Goal: Transaction & Acquisition: Book appointment/travel/reservation

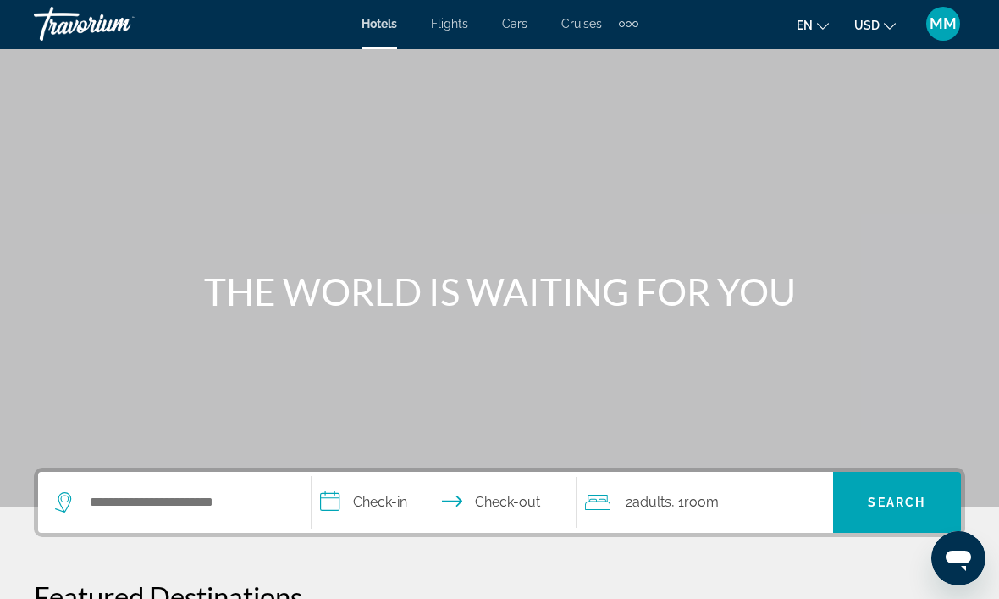
scroll to position [1, 0]
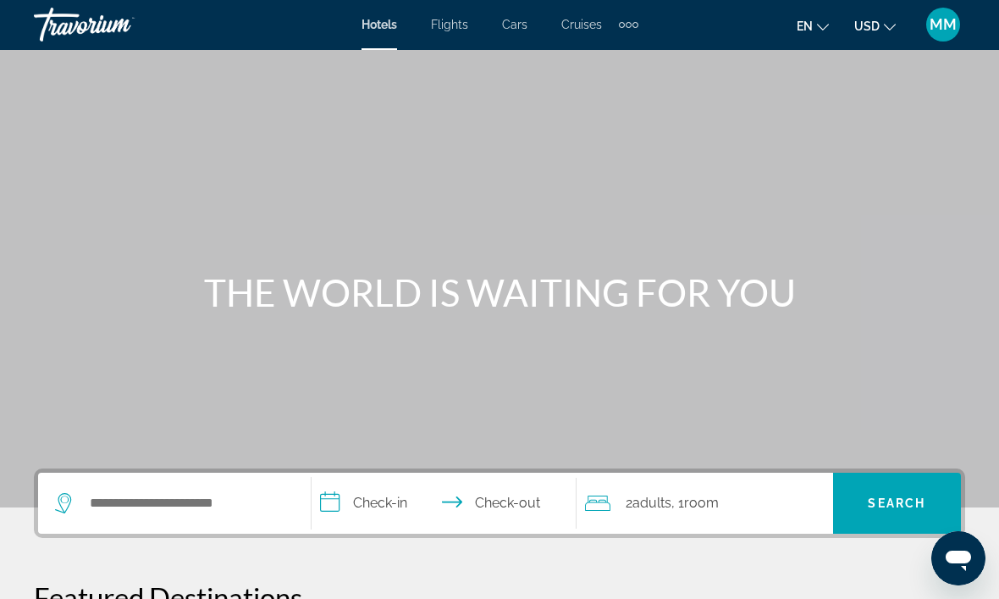
click at [468, 18] on span "Flights" at bounding box center [449, 25] width 37 height 14
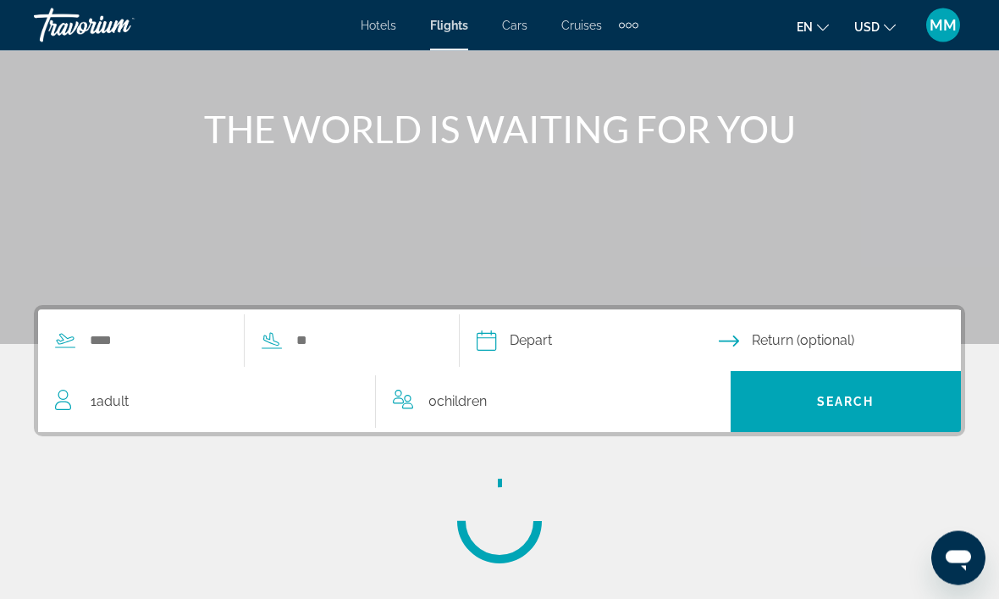
scroll to position [170, 0]
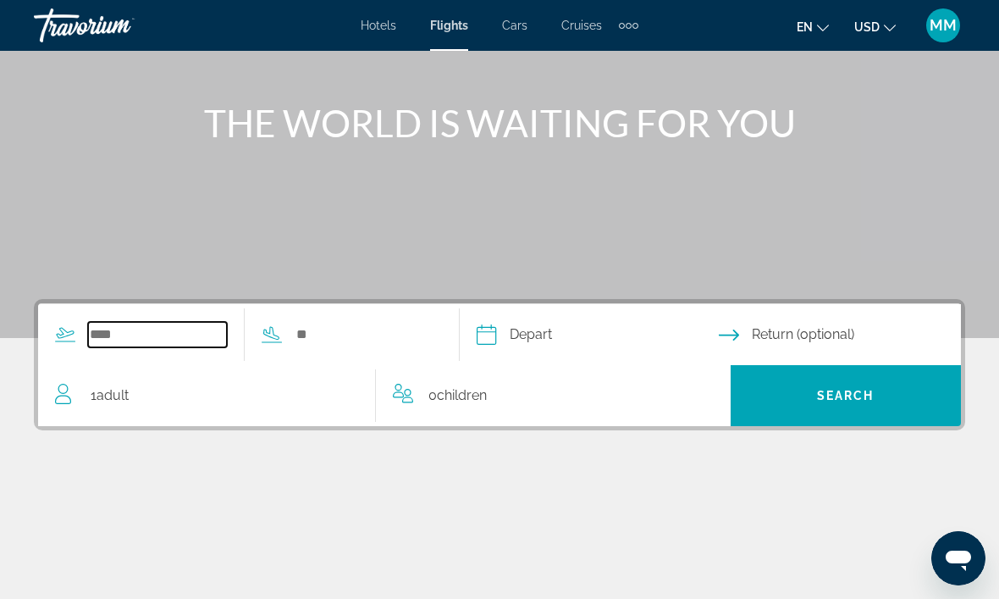
click at [148, 332] on input "Search widget" at bounding box center [157, 334] width 139 height 25
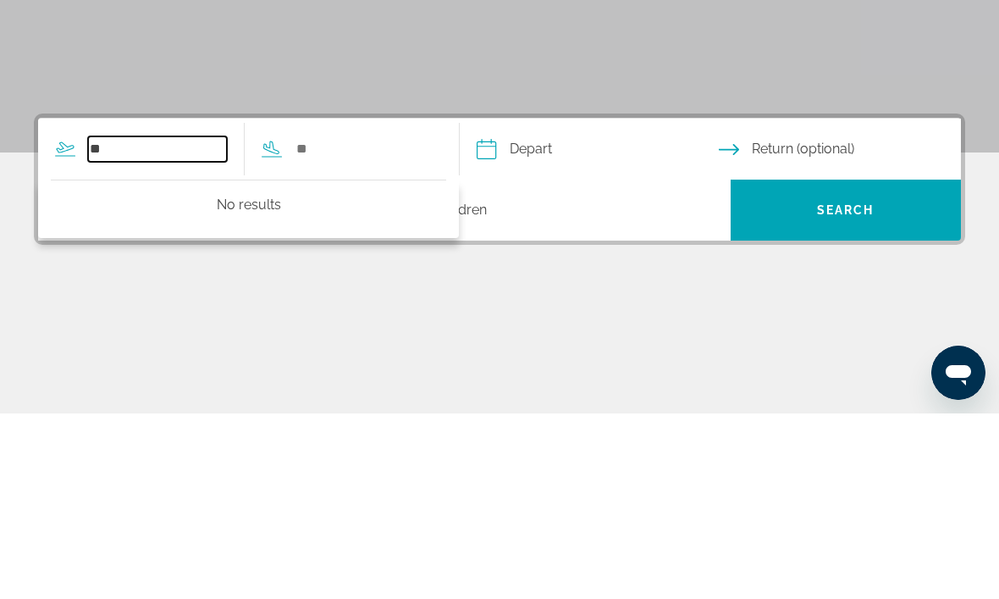
type input "*"
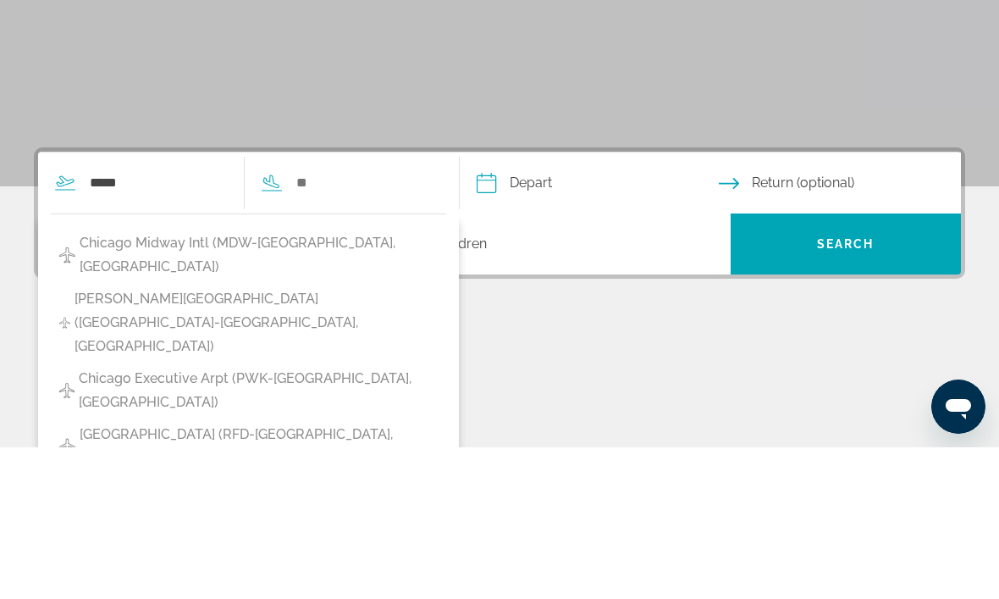
click at [124, 383] on span "Chicago Midway Intl (MDW-[GEOGRAPHIC_DATA], [GEOGRAPHIC_DATA])" at bounding box center [259, 406] width 358 height 47
type input "**********"
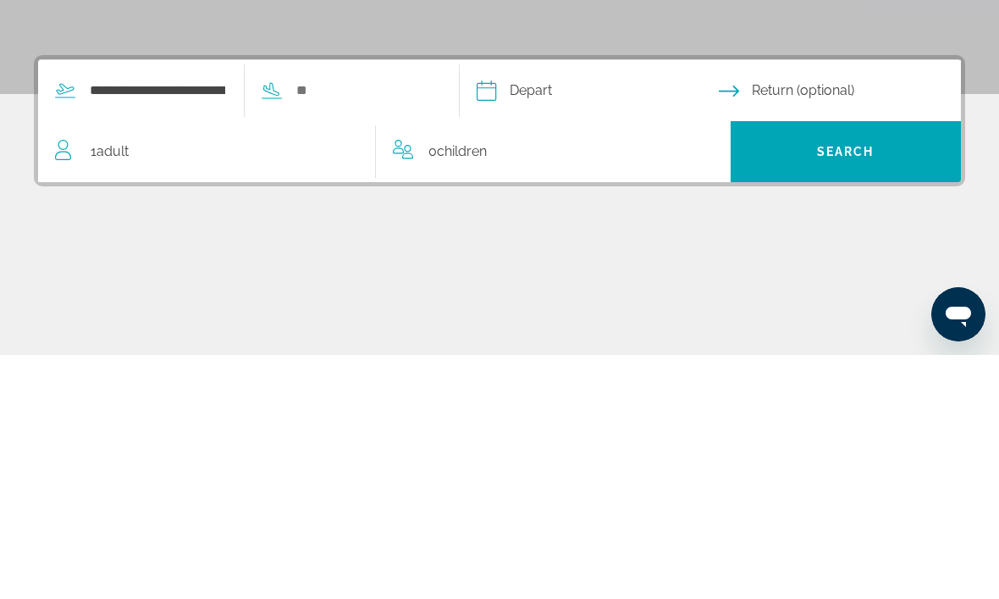
click at [115, 384] on span "1 Adult Adults" at bounding box center [110, 396] width 38 height 24
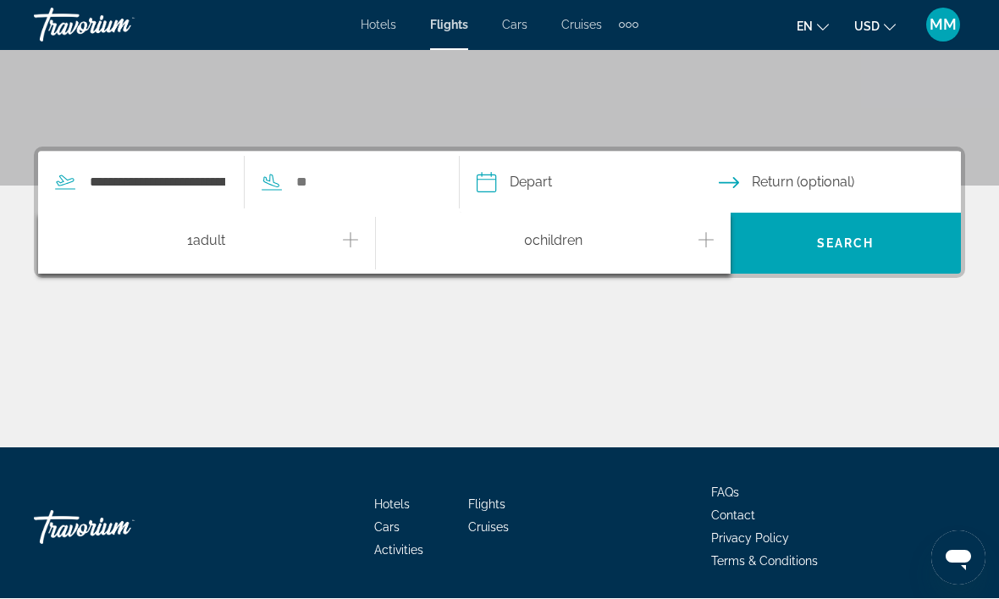
click at [344, 255] on button "Increment adults" at bounding box center [350, 244] width 15 height 30
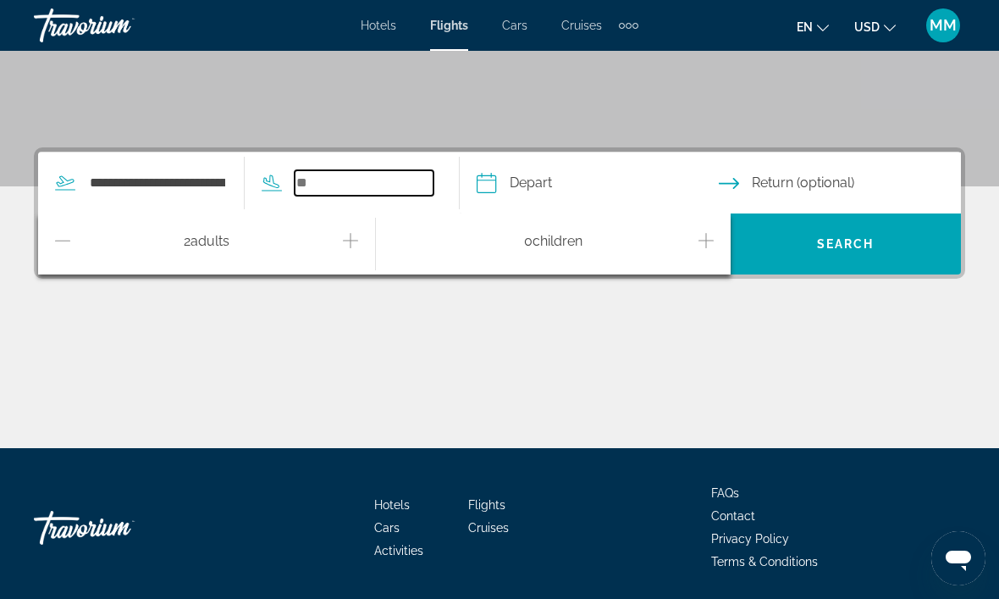
click at [389, 181] on input "Search widget" at bounding box center [364, 182] width 139 height 25
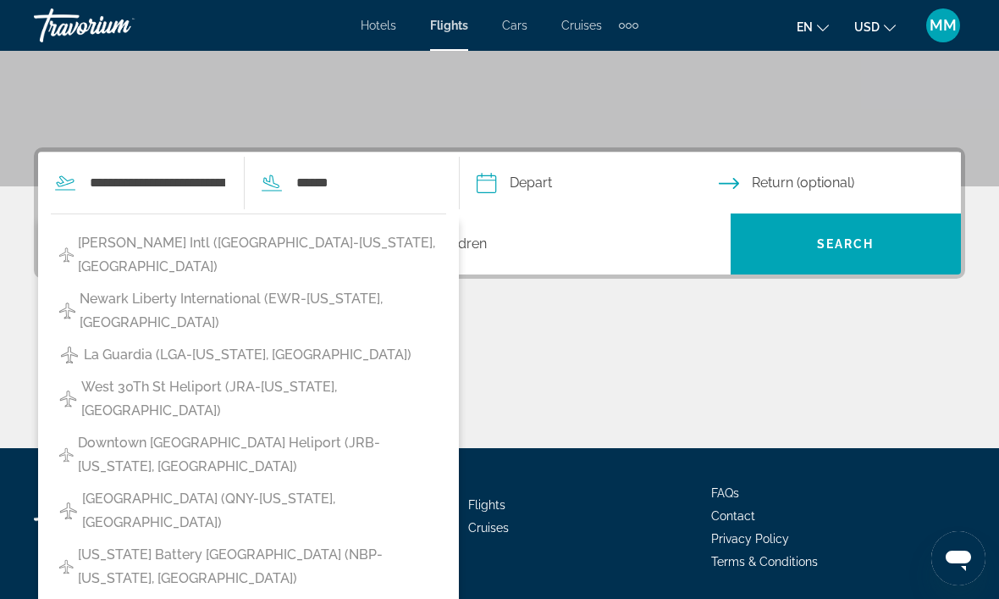
click at [152, 240] on span "[PERSON_NAME] Intl ([GEOGRAPHIC_DATA]-[US_STATE], [GEOGRAPHIC_DATA])" at bounding box center [258, 254] width 360 height 47
type input "**********"
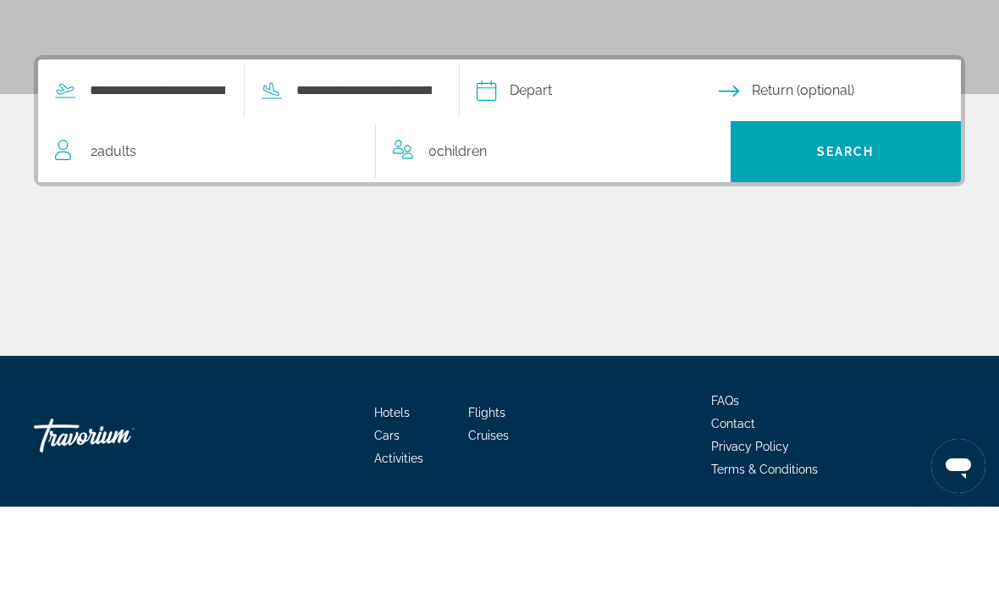
click at [666, 152] on input "Depart date" at bounding box center [596, 185] width 249 height 66
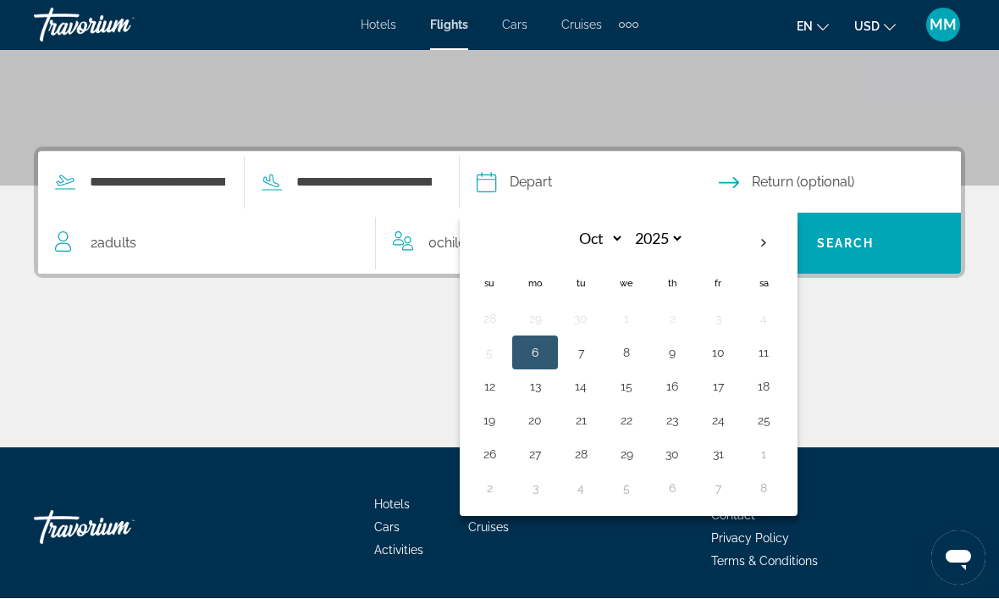
click at [787, 229] on th "Next month" at bounding box center [764, 243] width 46 height 37
click at [787, 235] on th "Next month" at bounding box center [764, 243] width 46 height 37
select select "**"
click at [594, 412] on button "23" at bounding box center [580, 421] width 27 height 24
type input "**********"
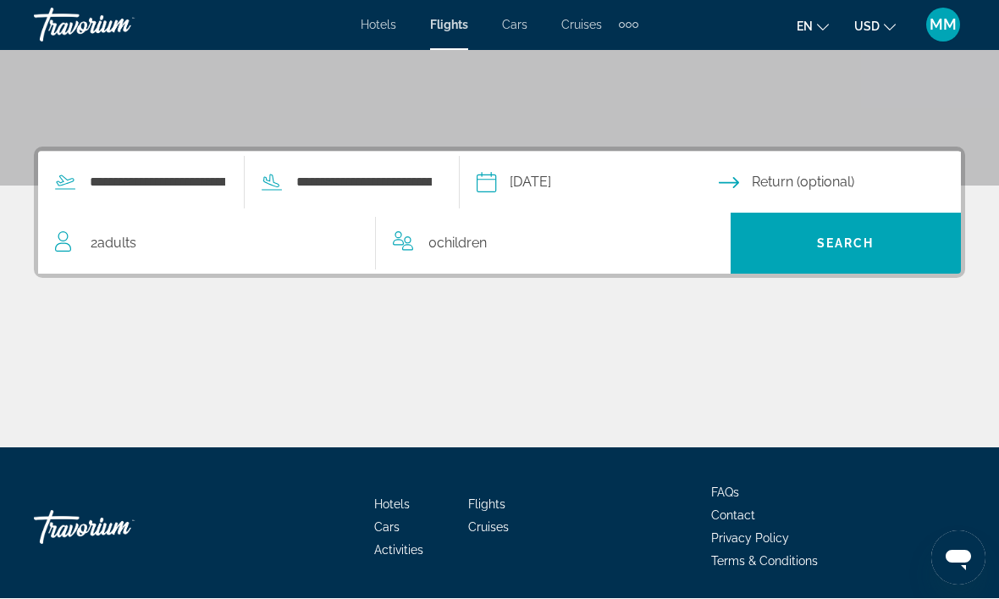
click at [867, 184] on input "Return date" at bounding box center [843, 185] width 249 height 66
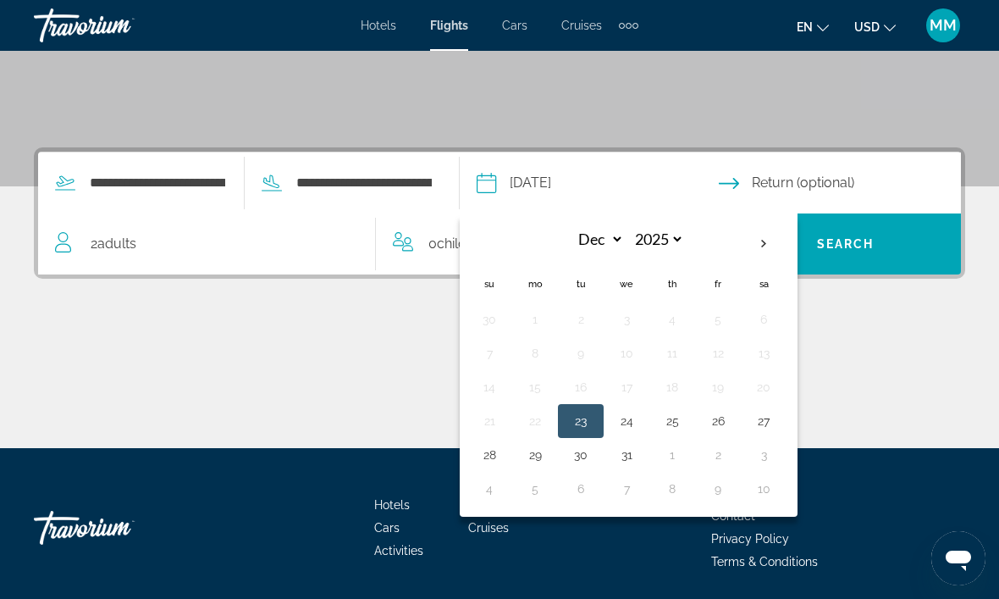
click at [732, 421] on button "26" at bounding box center [718, 421] width 27 height 24
type input "**********"
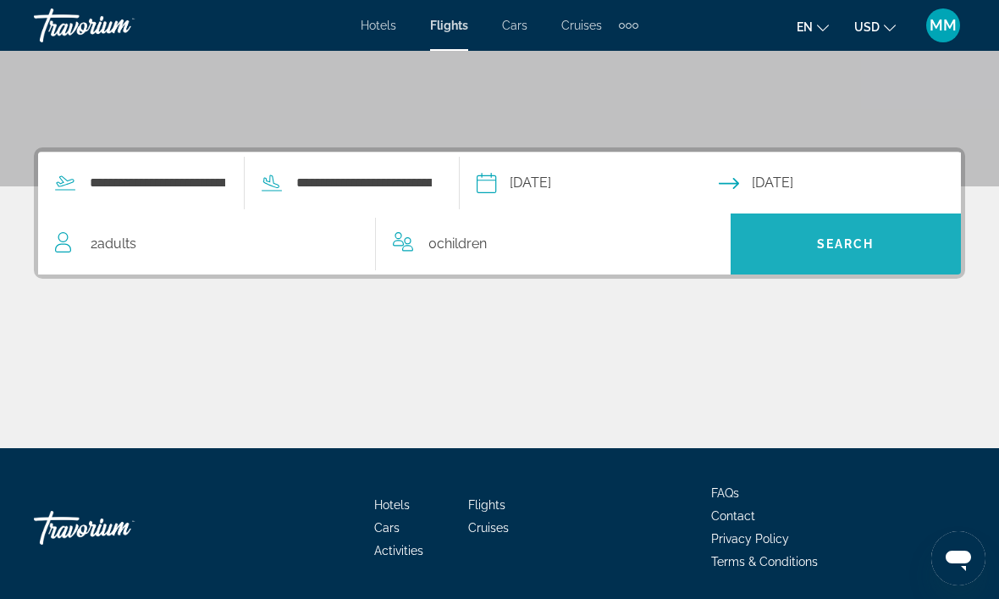
click at [885, 259] on span "Search widget" at bounding box center [846, 244] width 231 height 41
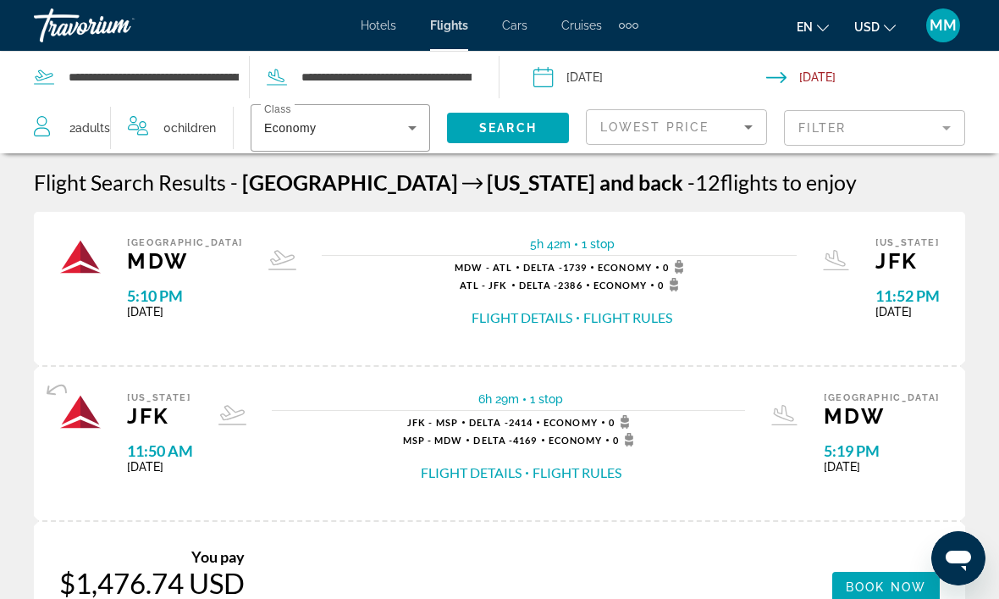
click at [461, 25] on span "Flights" at bounding box center [449, 26] width 38 height 14
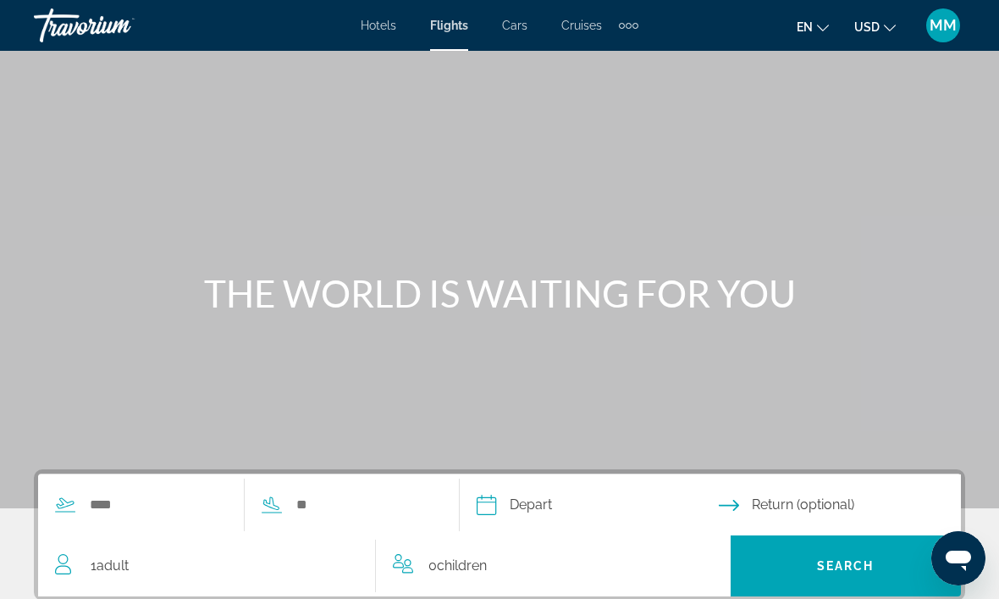
click at [406, 37] on div "Hotels Flights Cars Cruises Activities Hotels Flights Cars Cruises Activities" at bounding box center [500, 25] width 278 height 27
click at [400, 17] on div "Hotels Flights Cars Cruises Activities Hotels Flights Cars Cruises Activities" at bounding box center [500, 25] width 278 height 27
click at [386, 30] on span "Hotels" at bounding box center [379, 26] width 36 height 14
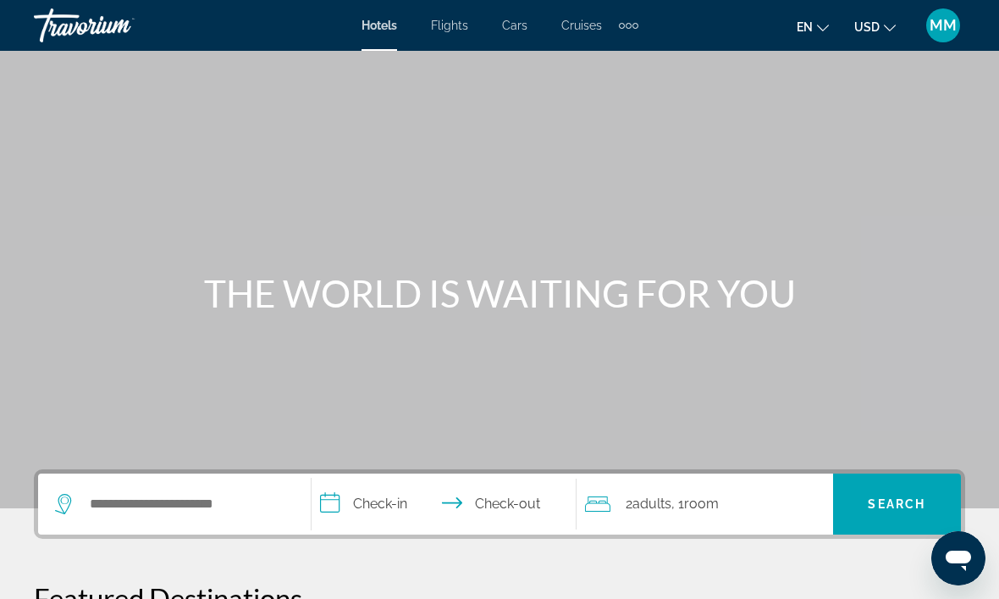
click at [378, 25] on span "Hotels" at bounding box center [380, 26] width 36 height 14
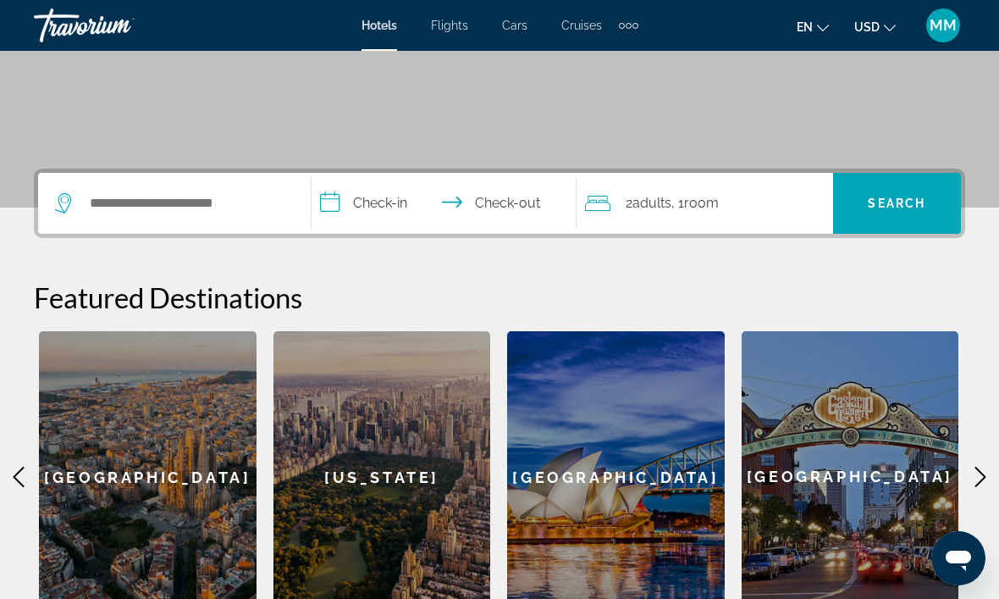
scroll to position [300, 0]
click at [155, 199] on input "Search widget" at bounding box center [186, 203] width 197 height 25
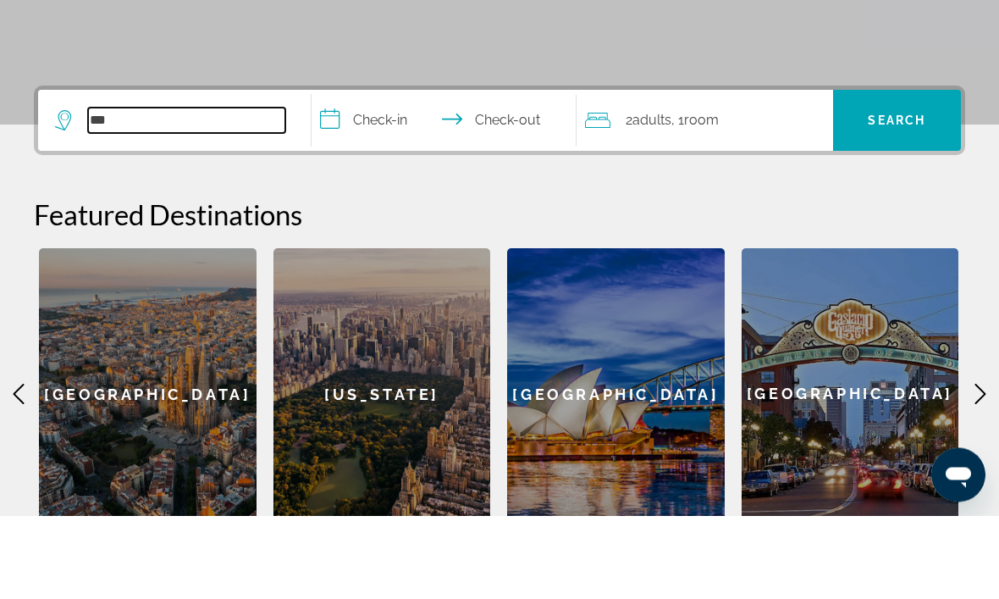
type input "***"
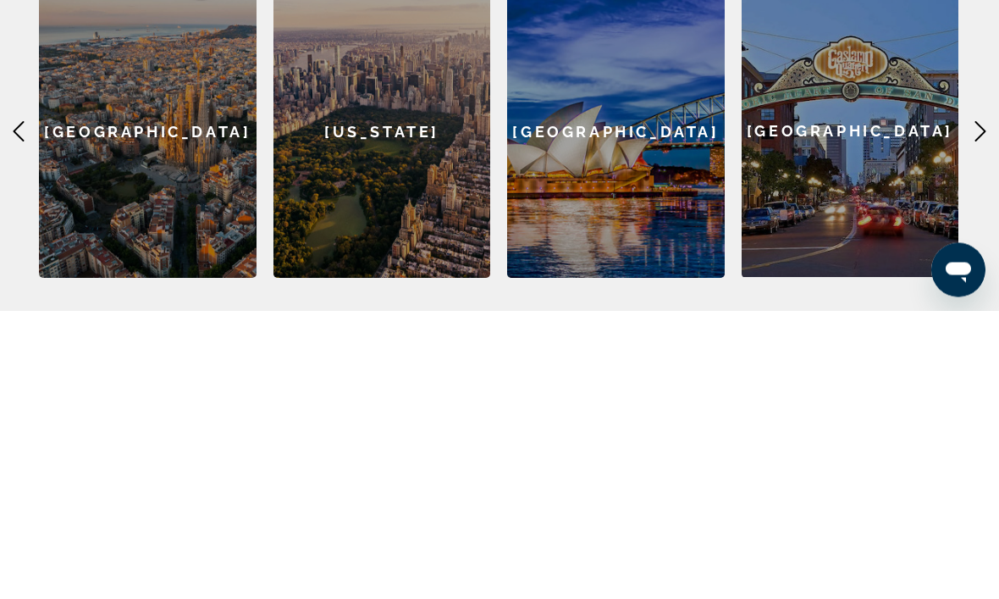
click at [366, 274] on div "[US_STATE]" at bounding box center [383, 420] width 218 height 292
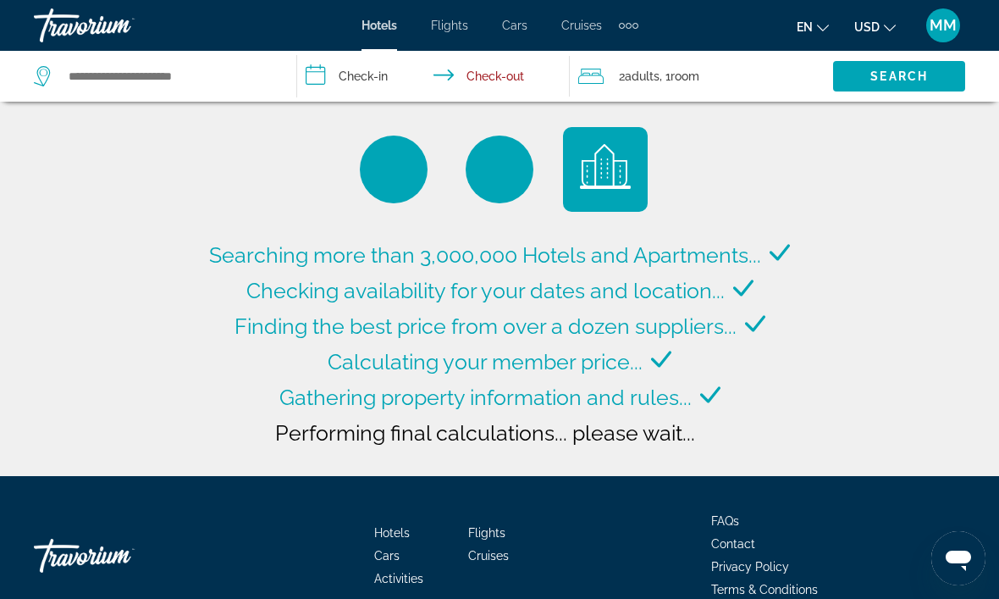
type input "**********"
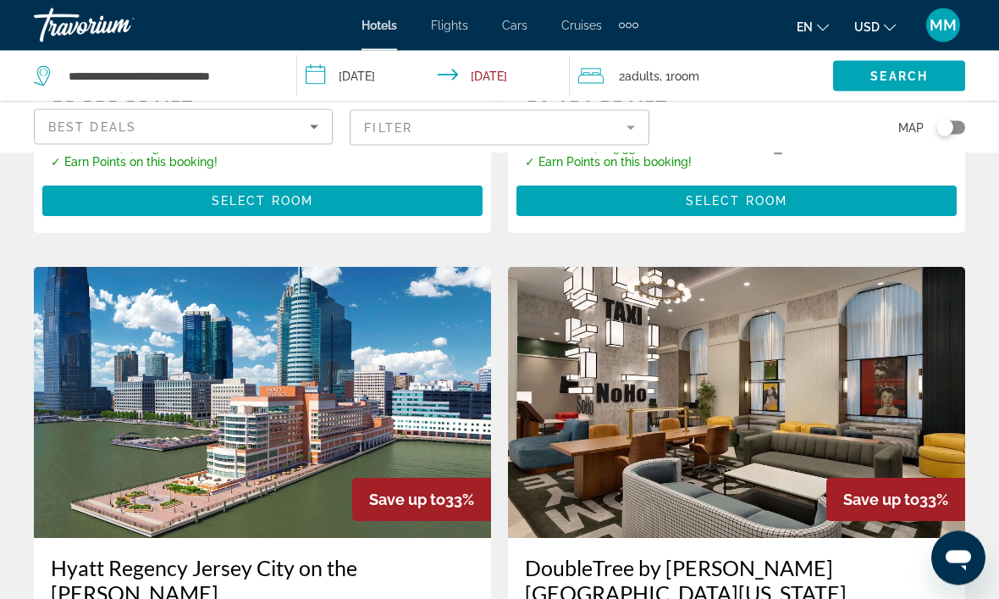
scroll to position [2484, 0]
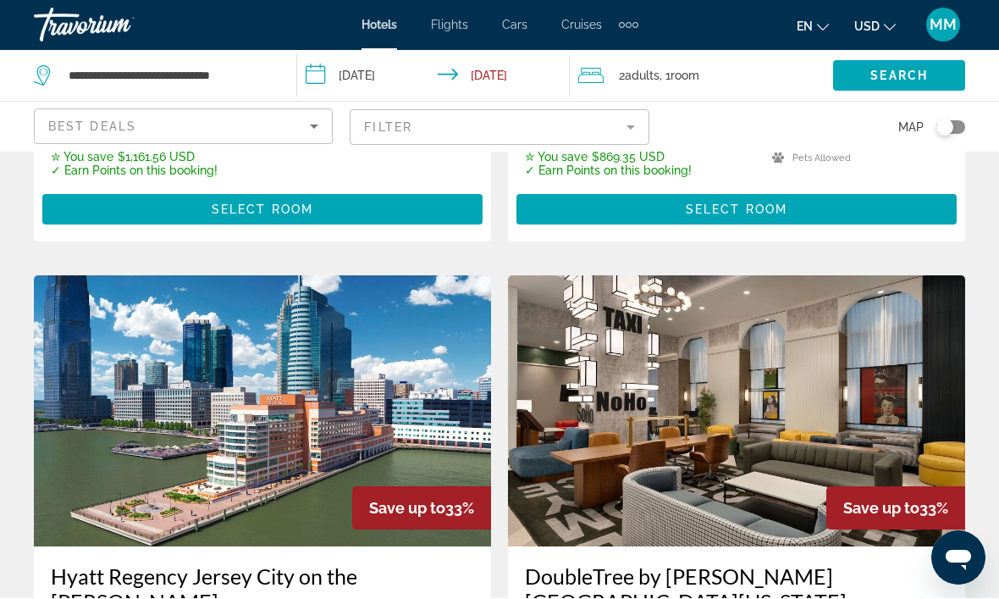
click at [394, 121] on mat-form-field "Filter" at bounding box center [499, 128] width 299 height 36
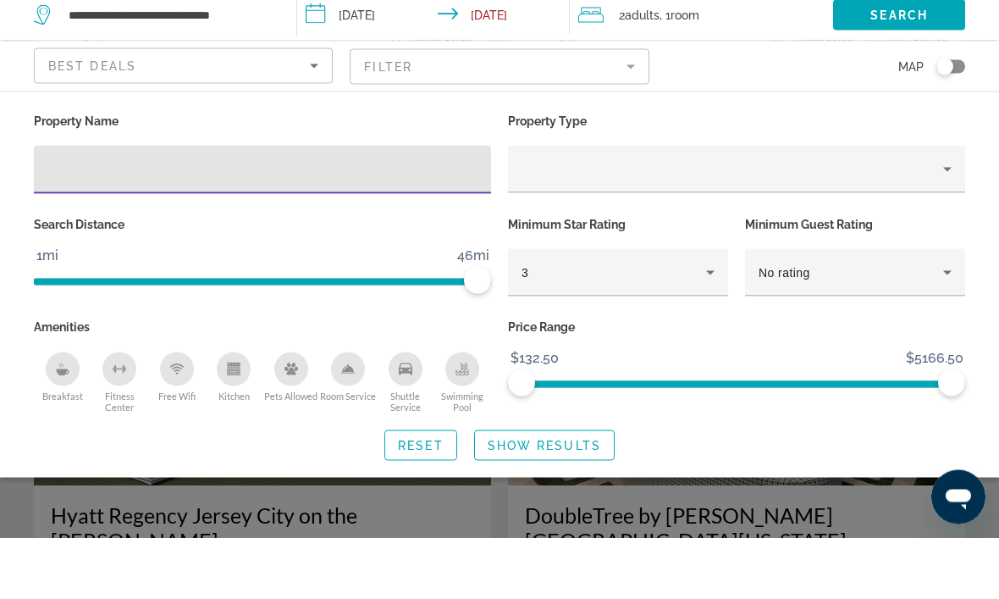
click at [903, 220] on div "Property type" at bounding box center [733, 230] width 422 height 20
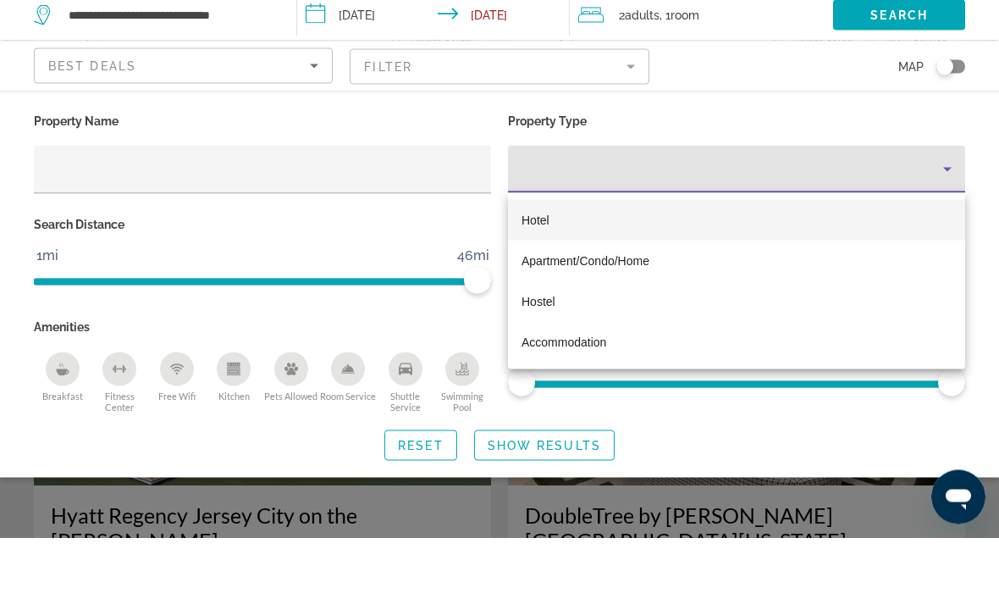
scroll to position [2546, 0]
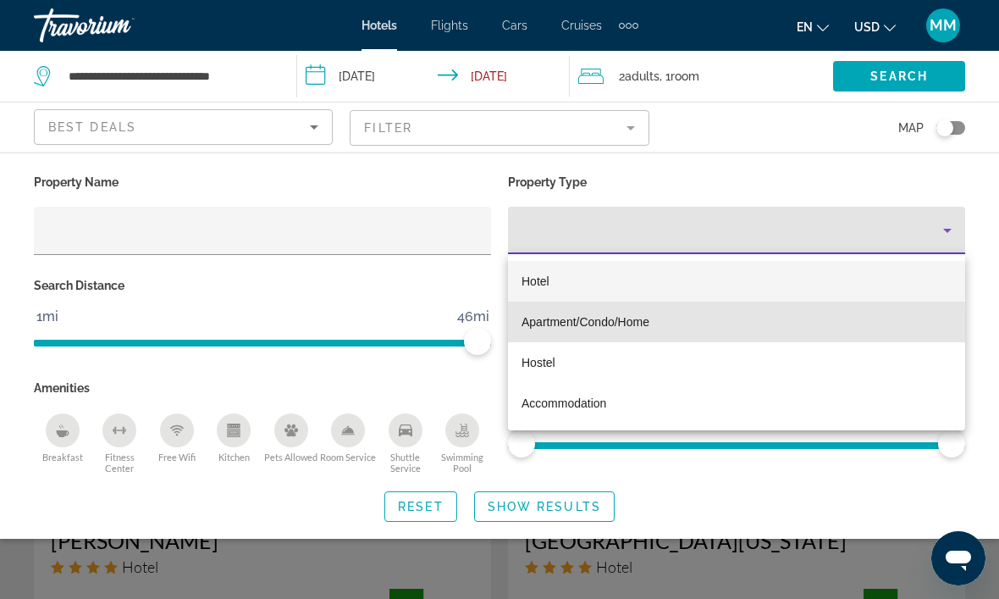
click at [693, 326] on mat-option "Apartment/Condo/Home" at bounding box center [736, 321] width 457 height 41
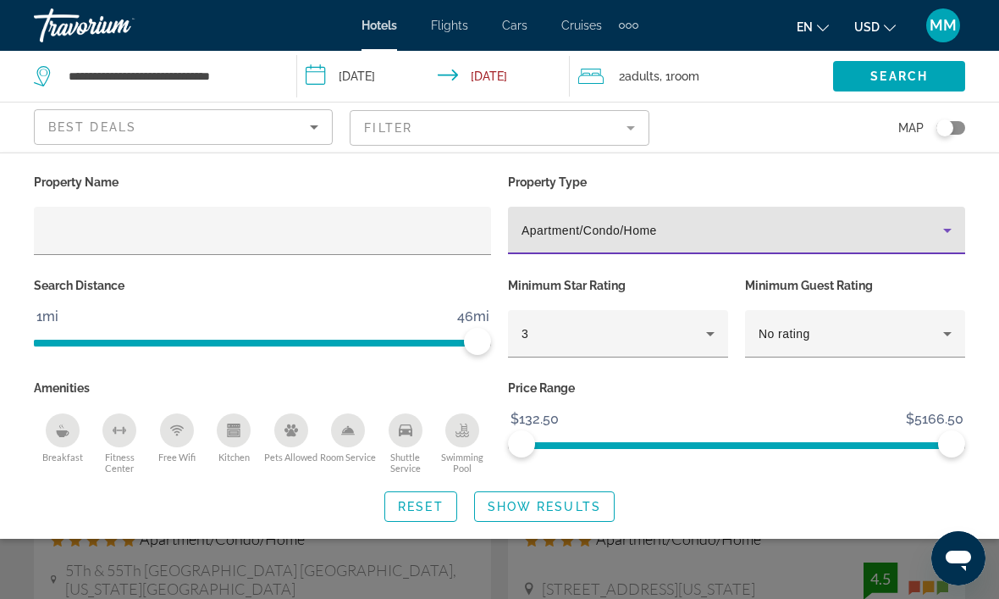
click at [589, 500] on span "Show Results" at bounding box center [544, 507] width 113 height 14
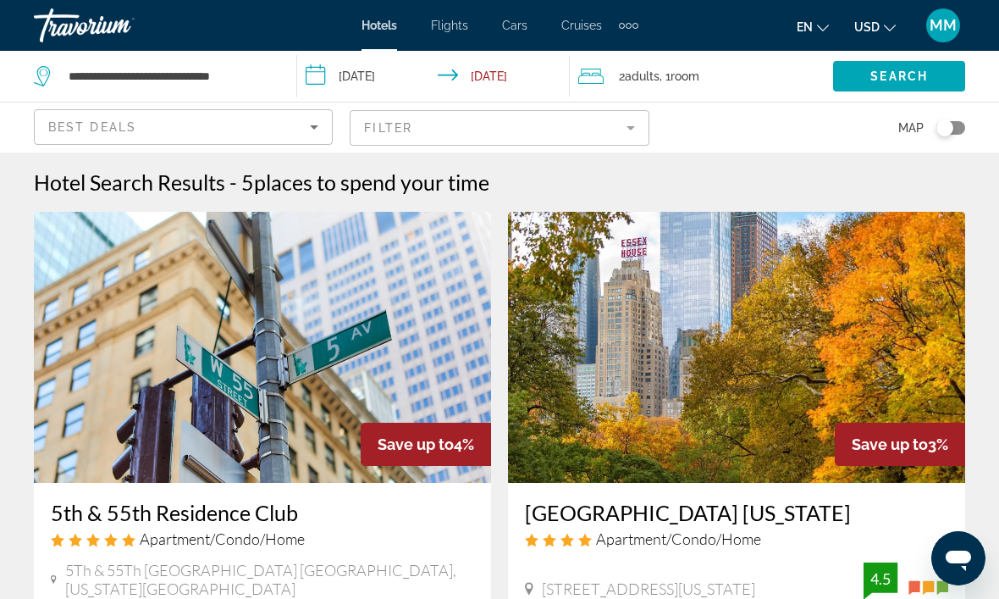
click at [362, 64] on input "**********" at bounding box center [436, 79] width 279 height 56
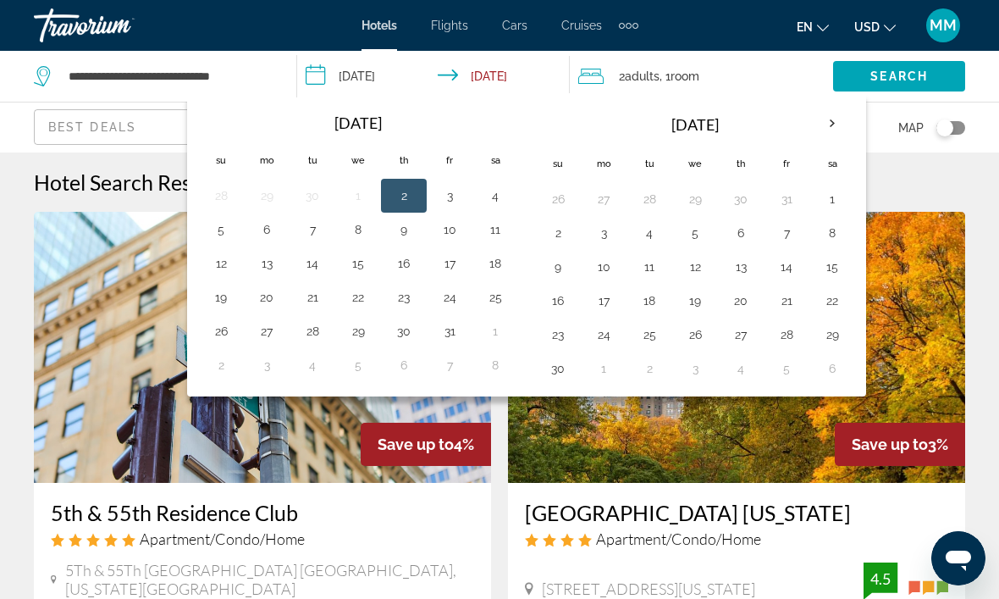
click at [828, 122] on th "Next month" at bounding box center [833, 123] width 46 height 37
click at [651, 296] on button "23" at bounding box center [649, 301] width 27 height 24
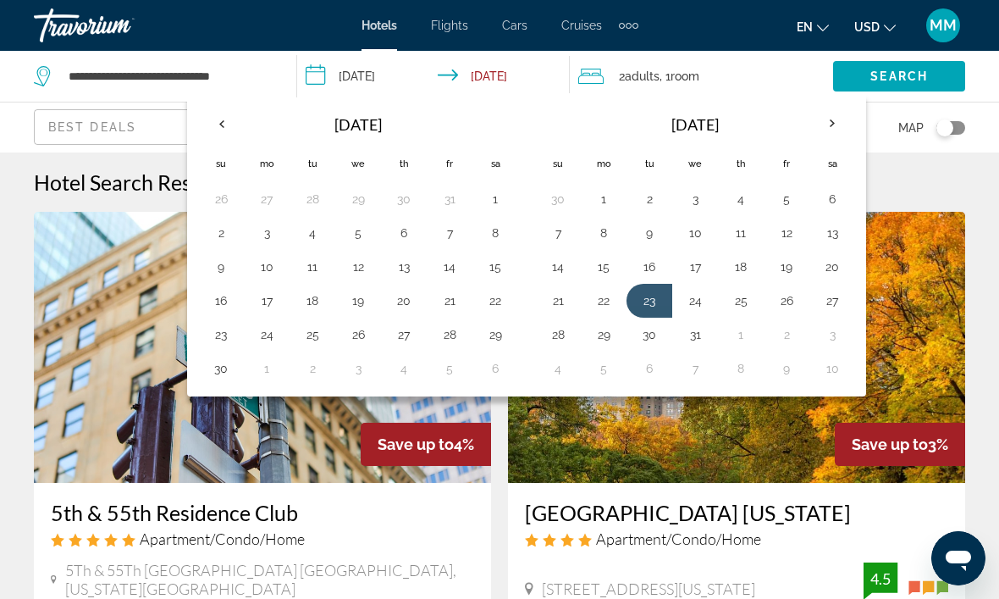
click at [779, 307] on button "26" at bounding box center [786, 301] width 27 height 24
type input "**********"
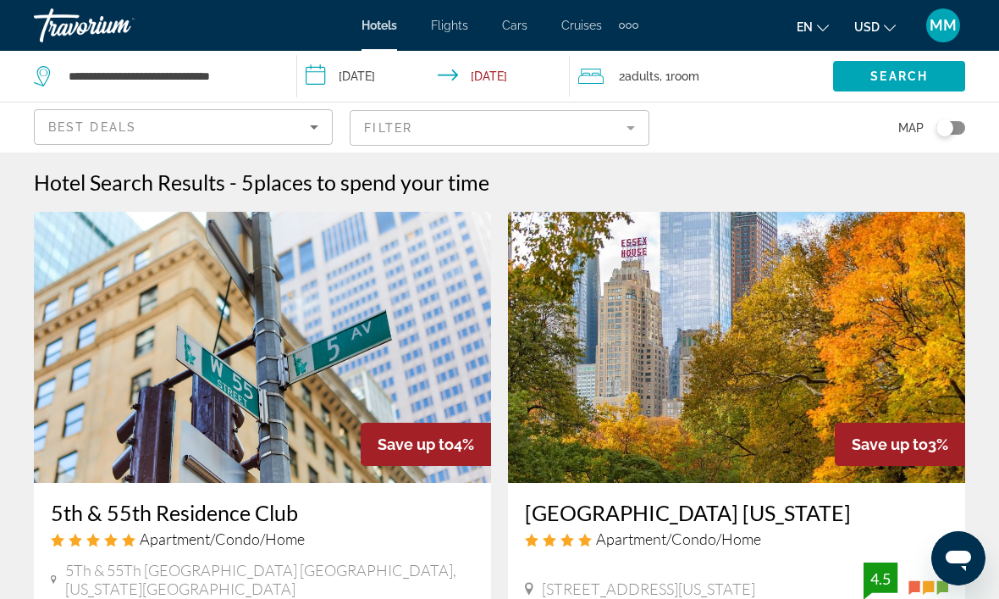
click at [907, 70] on span "Search" at bounding box center [899, 76] width 58 height 14
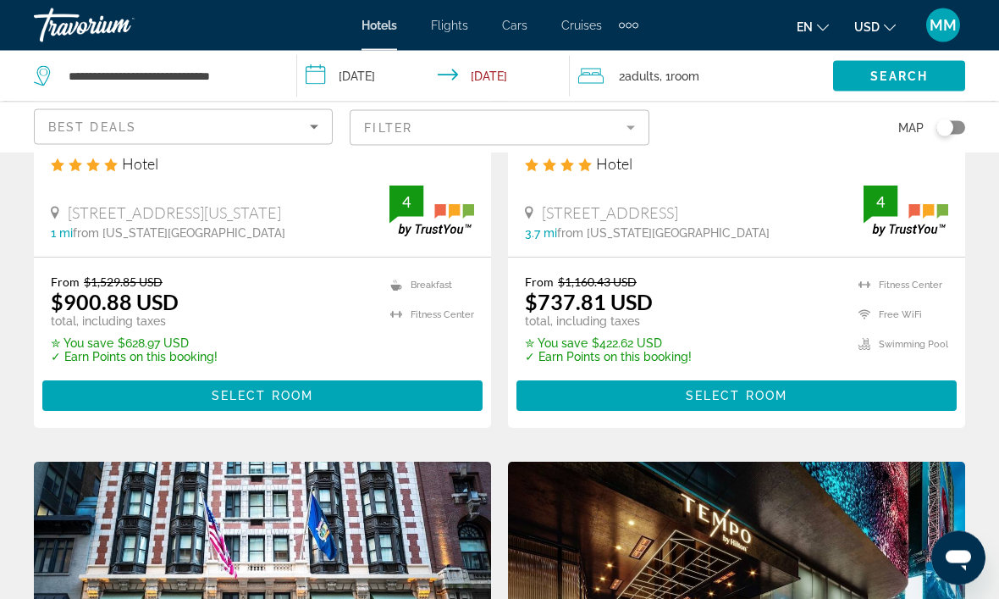
scroll to position [1025, 0]
click at [612, 126] on mat-form-field "Filter" at bounding box center [499, 128] width 299 height 36
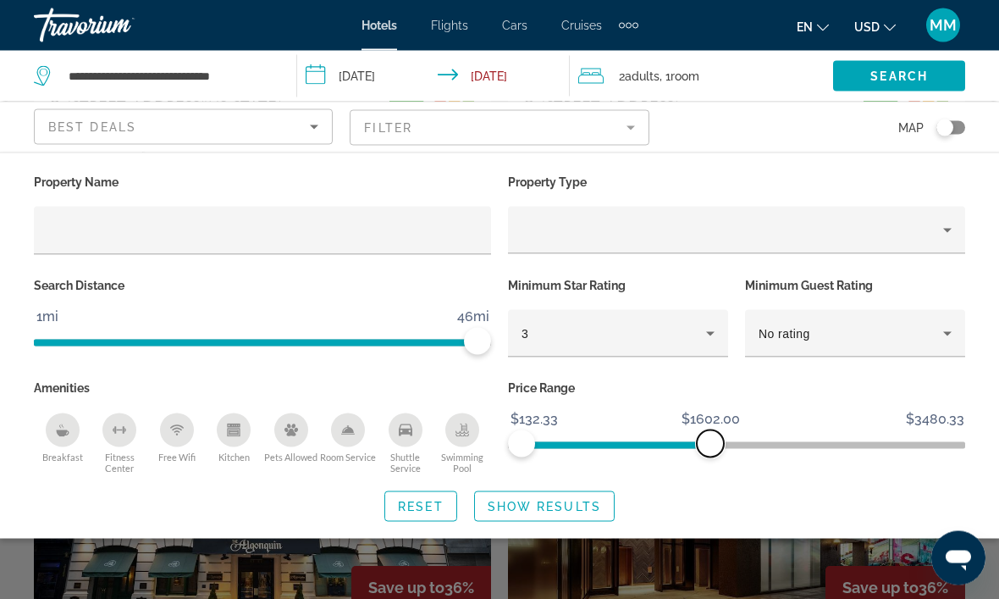
scroll to position [1123, 0]
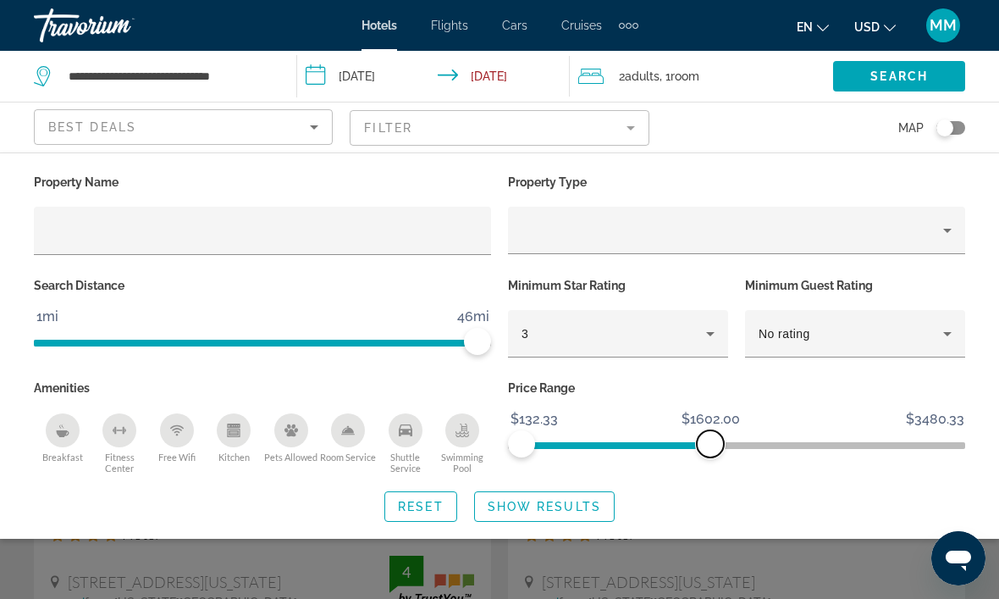
scroll to position [11, 0]
click at [892, 227] on div "Property type" at bounding box center [733, 230] width 422 height 20
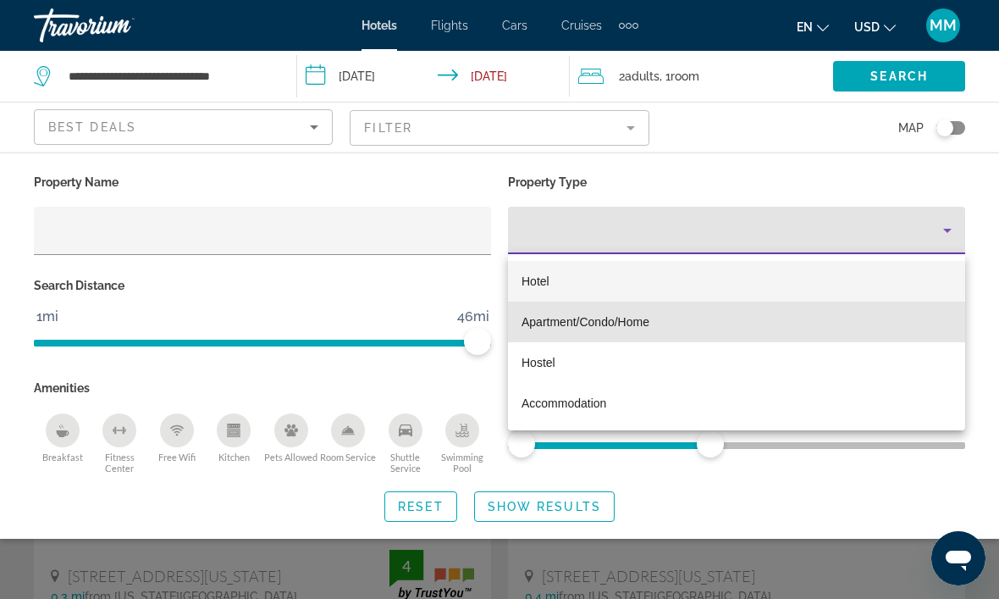
click at [649, 315] on span "Apartment/Condo/Home" at bounding box center [586, 322] width 128 height 14
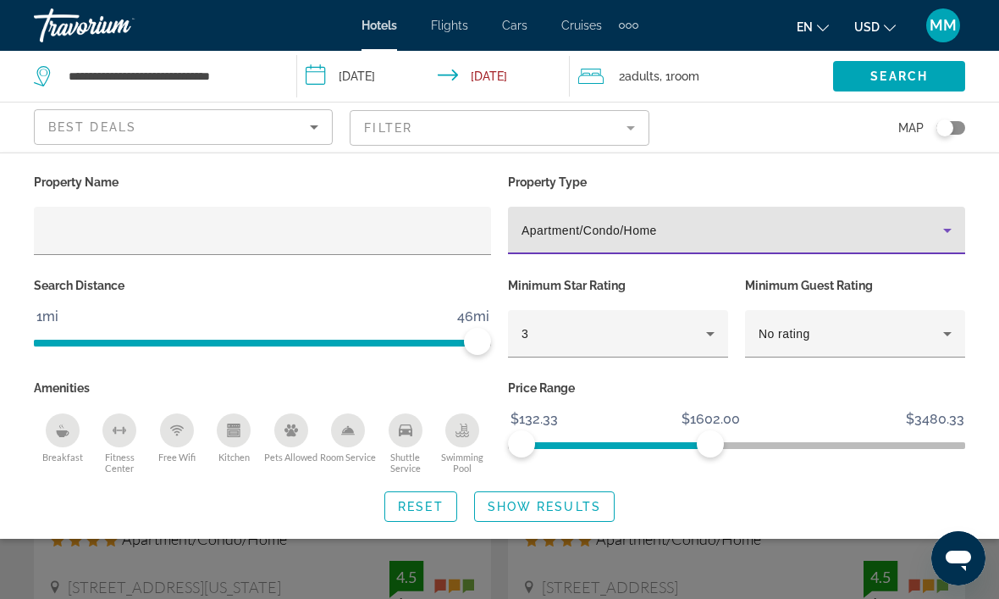
click at [897, 86] on span "Search widget" at bounding box center [899, 76] width 132 height 41
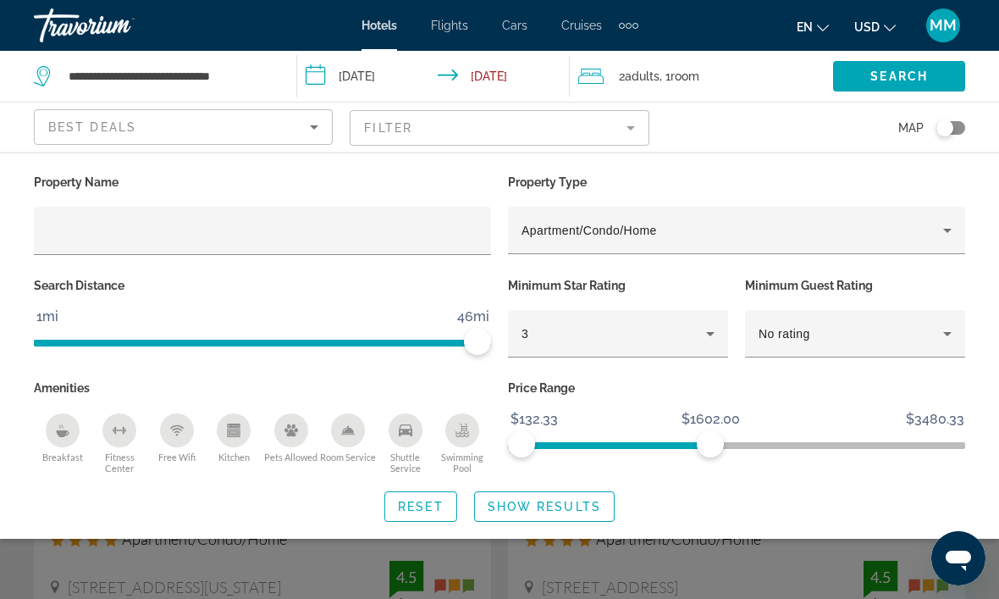
click at [710, 445] on span "ngx-slider" at bounding box center [616, 445] width 189 height 7
click at [908, 87] on span "Search widget" at bounding box center [899, 76] width 132 height 41
click at [895, 89] on span "Search widget" at bounding box center [899, 76] width 132 height 41
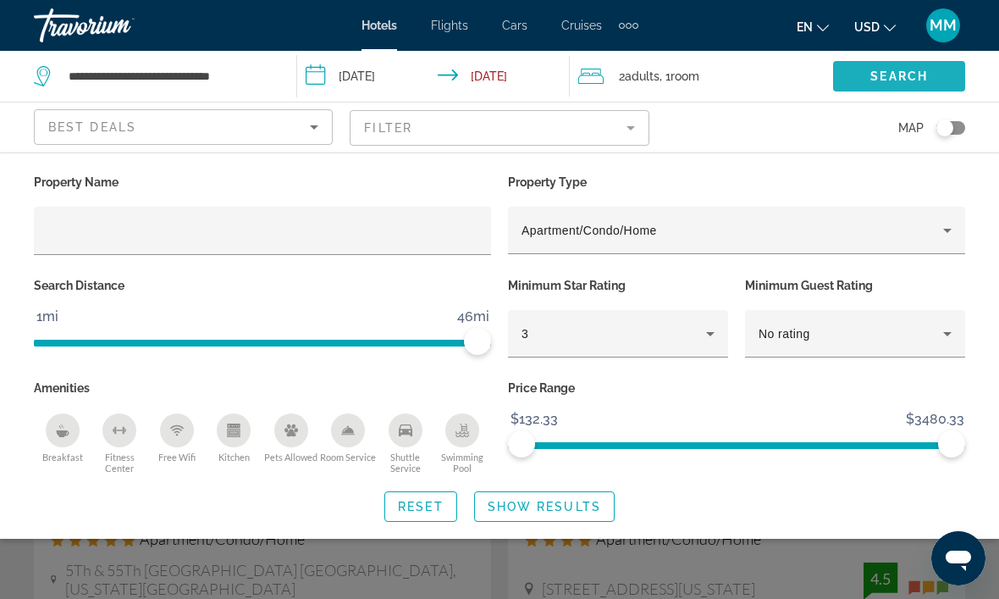
click at [884, 90] on span "Search widget" at bounding box center [899, 76] width 132 height 41
click at [567, 516] on span "Search widget" at bounding box center [544, 506] width 139 height 41
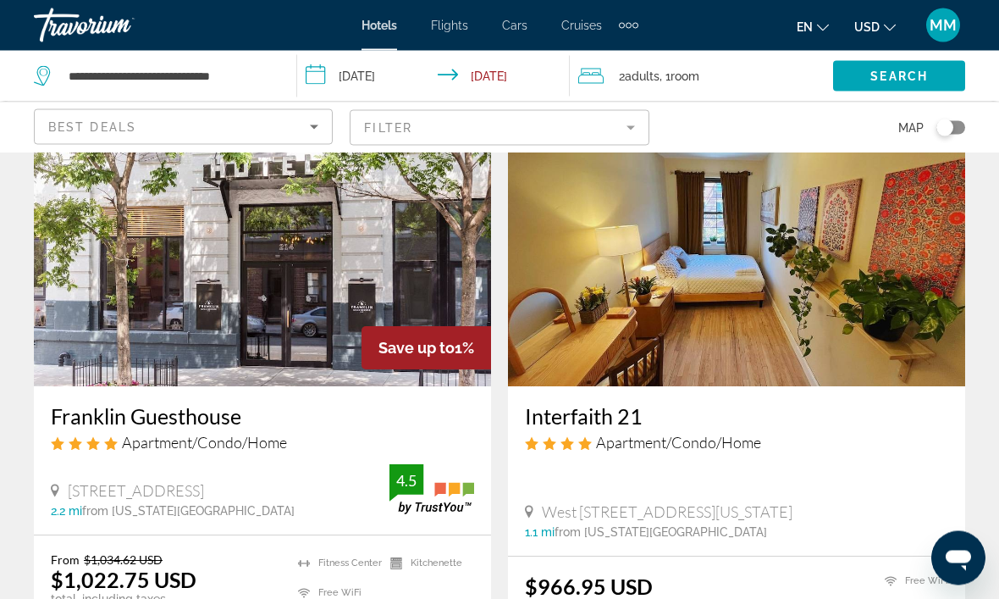
scroll to position [673, 0]
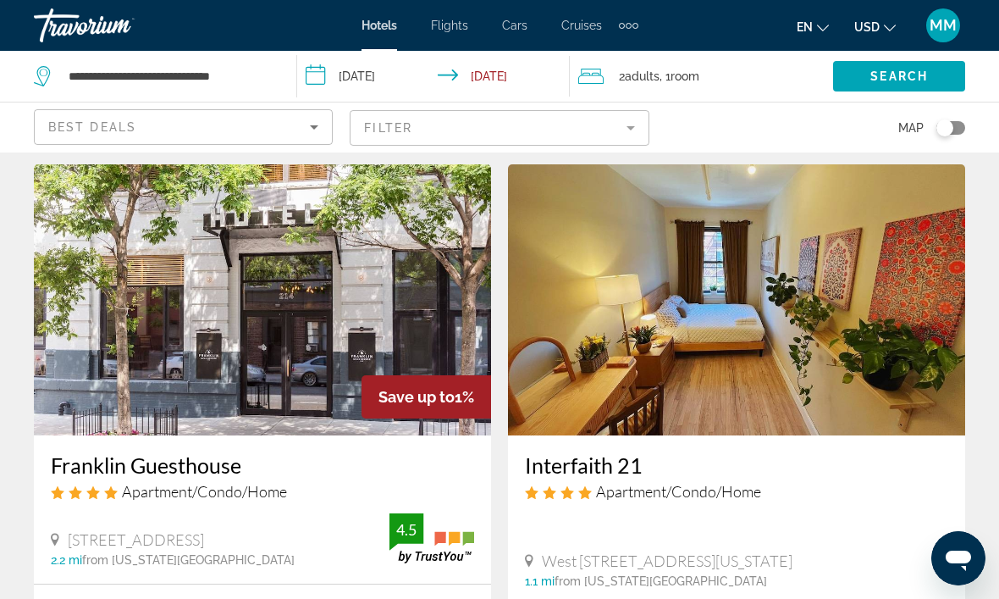
click at [372, 334] on img "Main content" at bounding box center [262, 299] width 457 height 271
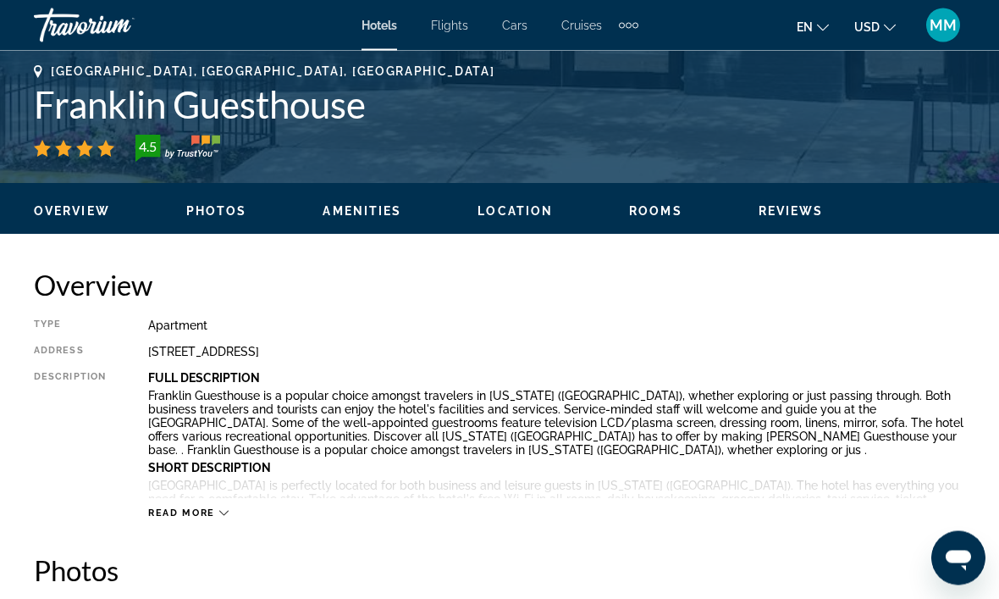
scroll to position [672, 0]
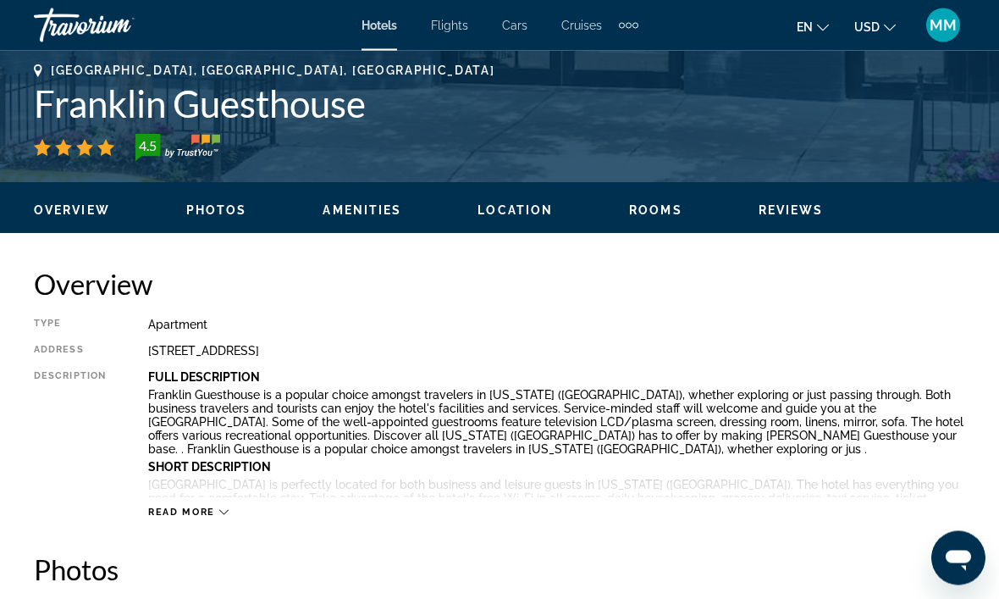
click at [211, 498] on div "Read more" at bounding box center [556, 495] width 817 height 47
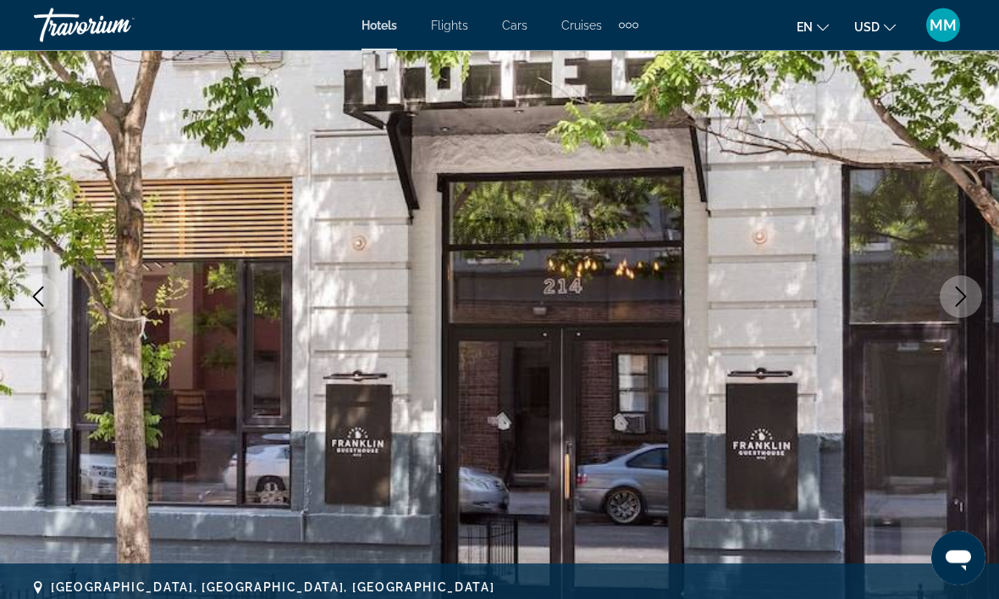
scroll to position [0, 0]
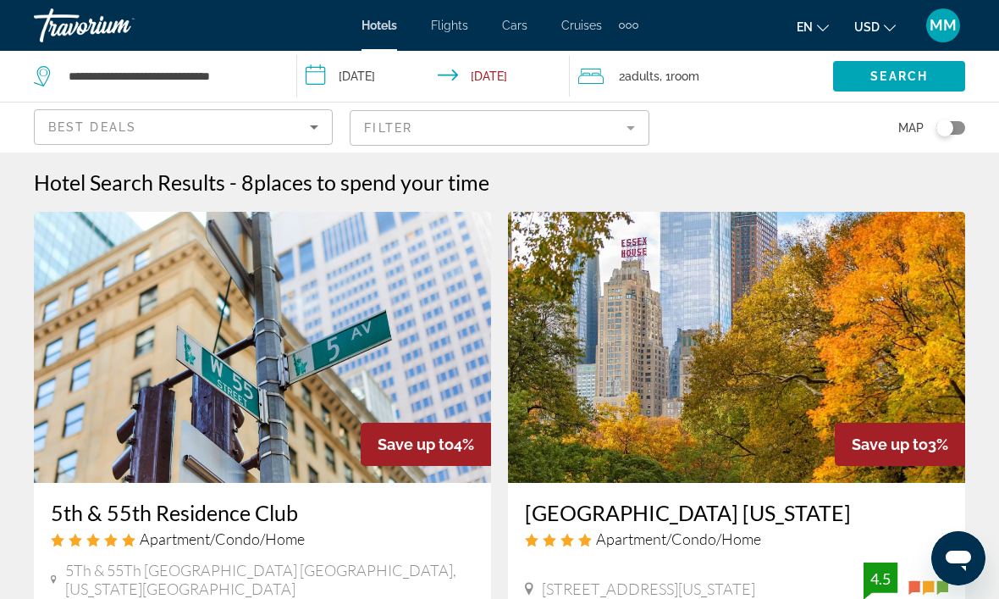
click at [296, 121] on div "Best Deals" at bounding box center [179, 127] width 262 height 20
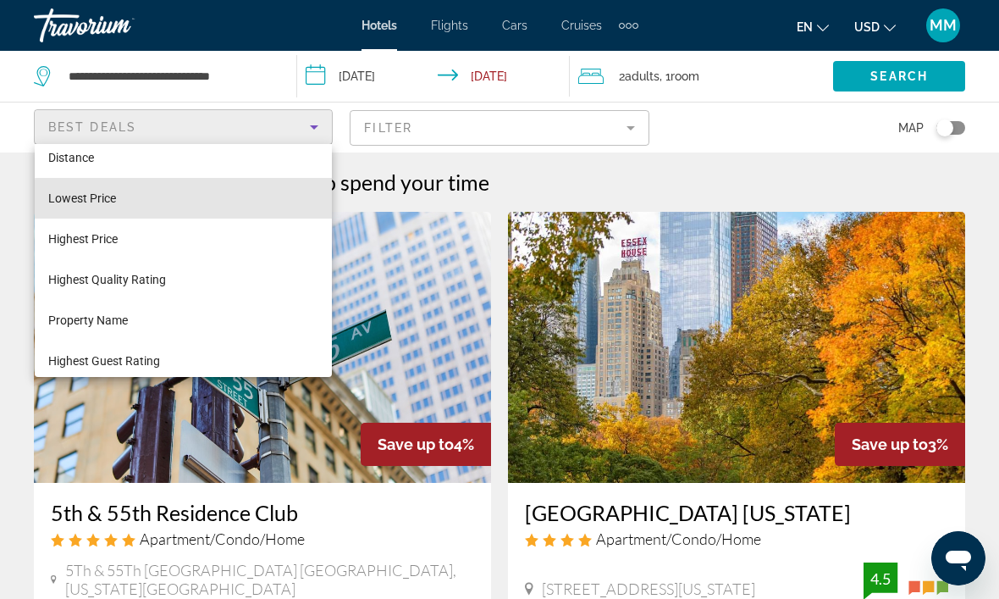
scroll to position [52, 0]
click at [282, 208] on mat-option "Lowest Price" at bounding box center [183, 200] width 297 height 41
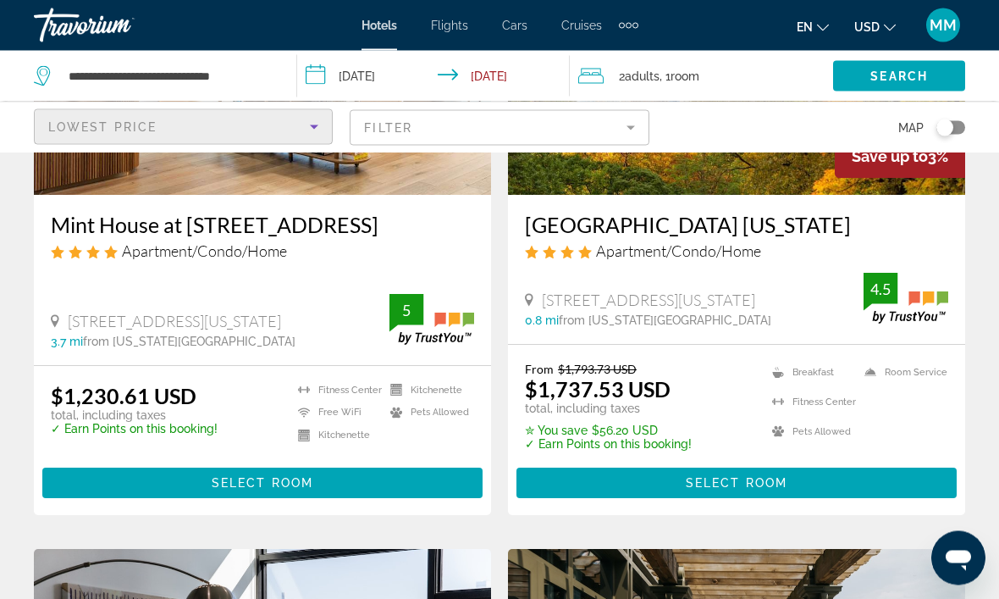
scroll to position [912, 0]
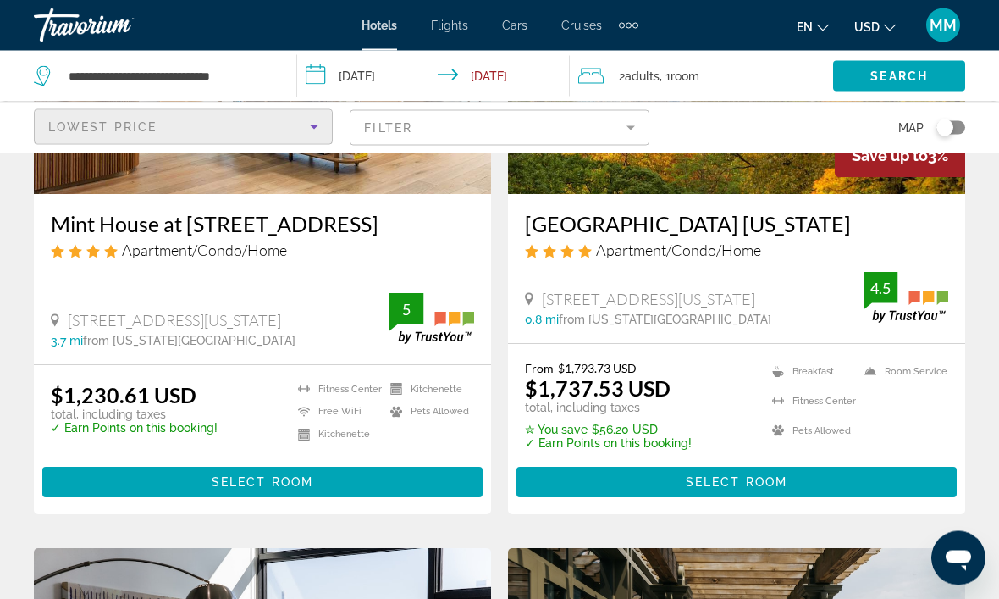
click at [998, 85] on div "Search" at bounding box center [916, 76] width 166 height 51
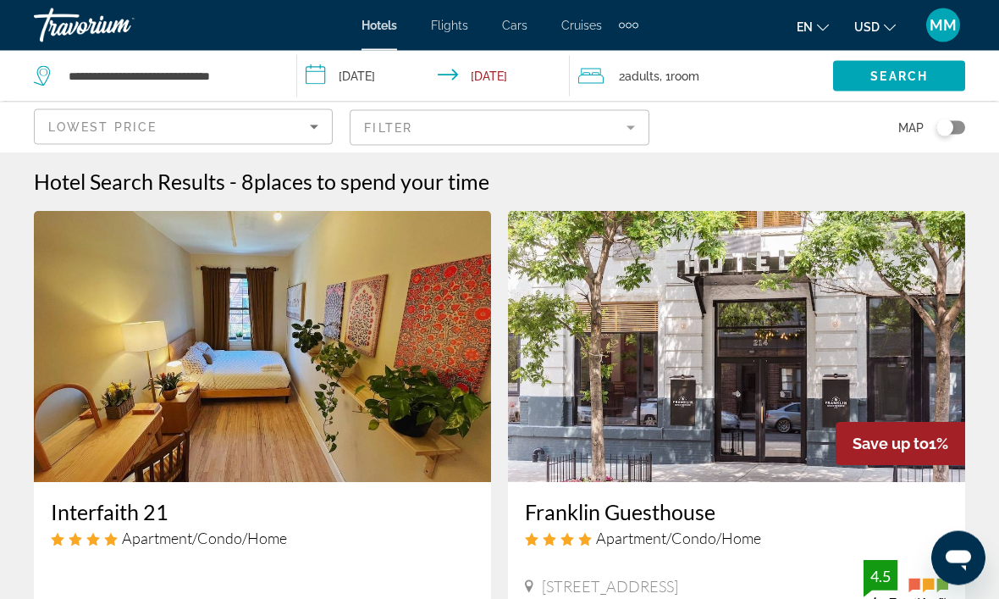
scroll to position [0, 0]
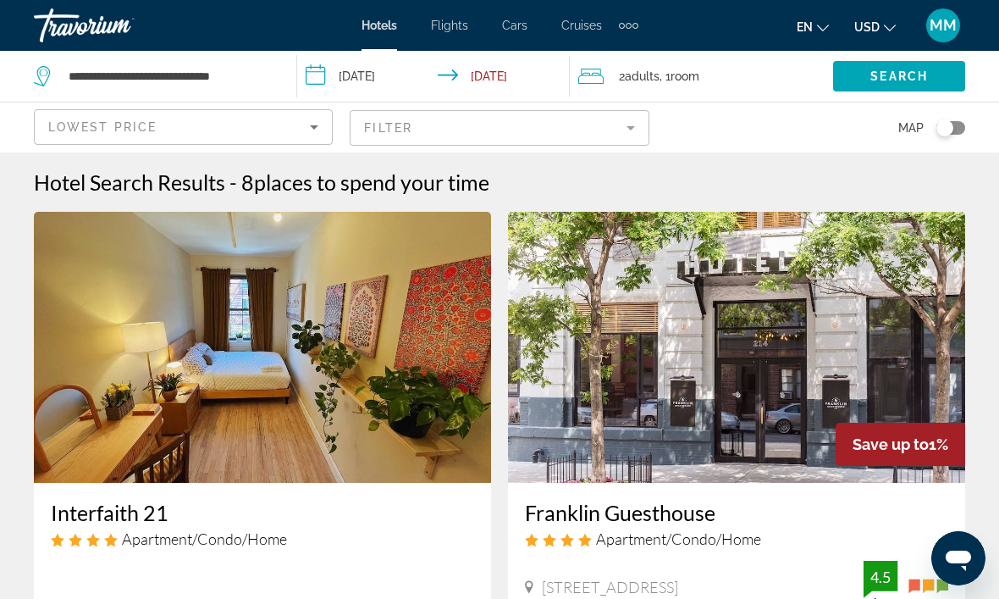
click at [587, 41] on div "Hotels Flights Cars Cruises Activities Hotels Flights Cars Cruises Activities e…" at bounding box center [499, 25] width 999 height 44
click at [579, 28] on span "Cruises" at bounding box center [581, 26] width 41 height 14
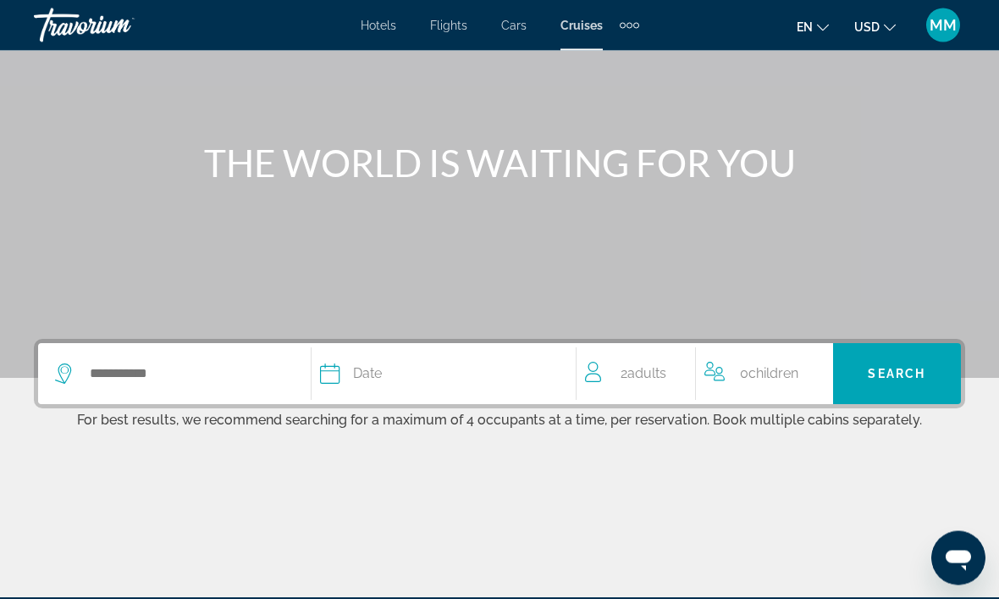
scroll to position [131, 0]
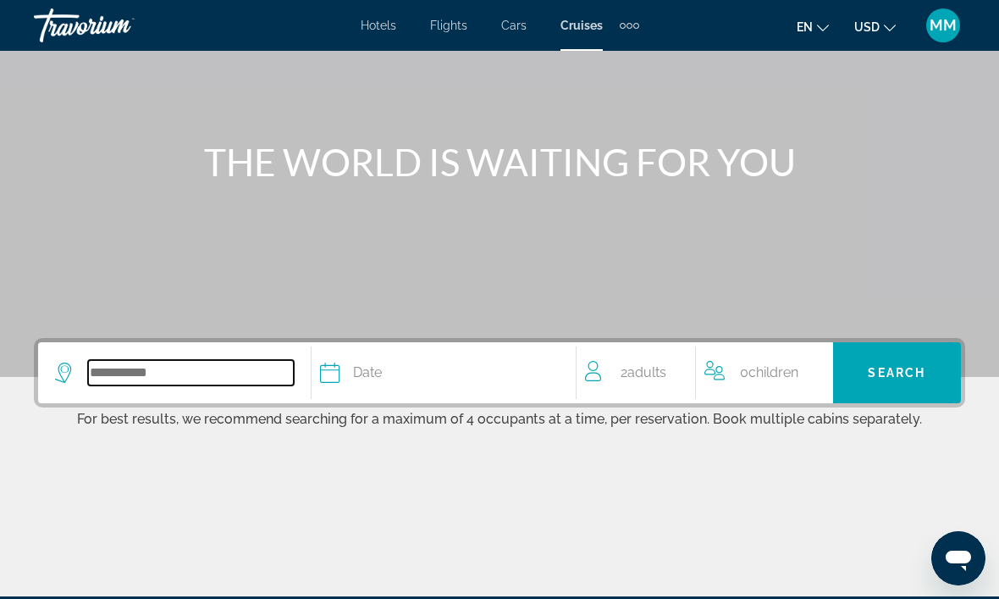
click at [213, 373] on input "Search widget" at bounding box center [191, 372] width 206 height 25
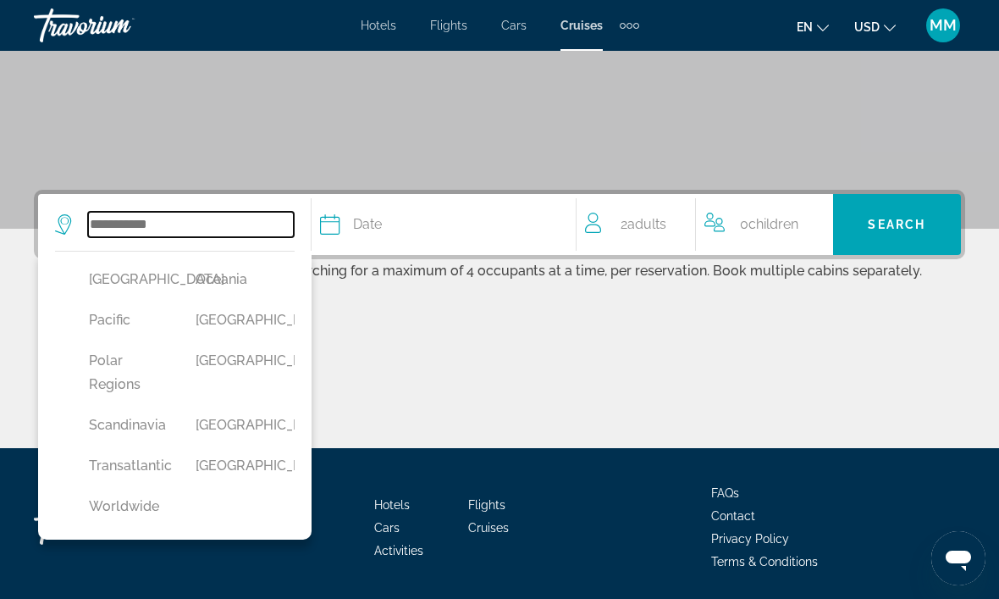
scroll to position [721, 0]
click at [153, 506] on button "Worldwide" at bounding box center [125, 506] width 90 height 32
type input "*********"
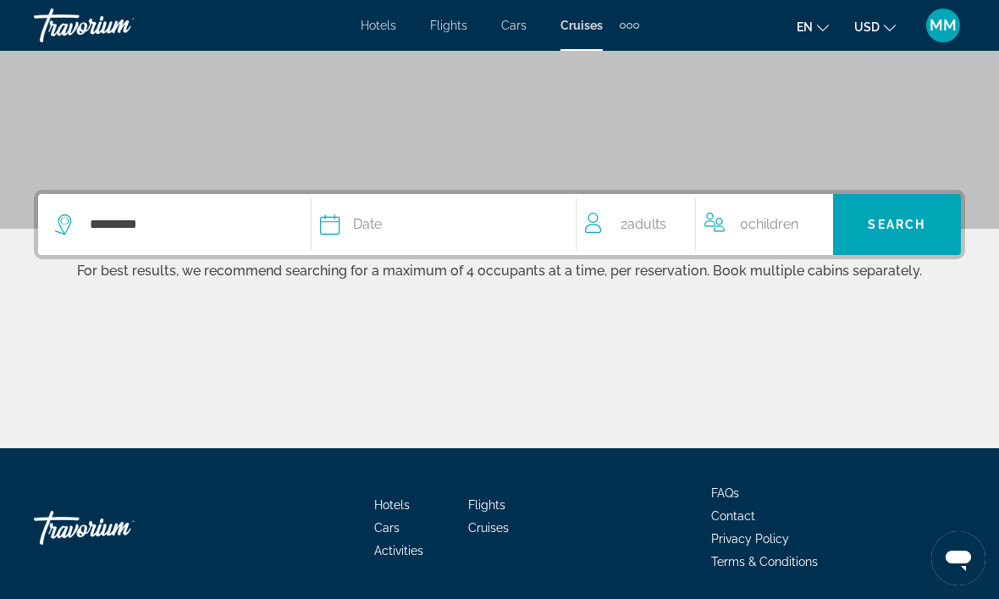
click at [434, 227] on div "Date" at bounding box center [439, 225] width 239 height 24
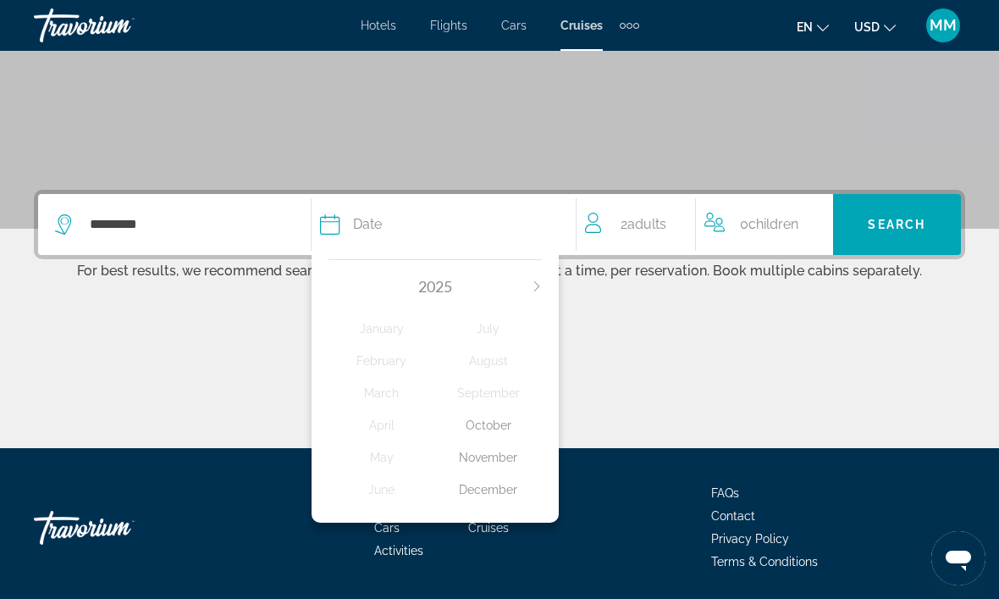
click at [500, 494] on div "December" at bounding box center [488, 489] width 107 height 30
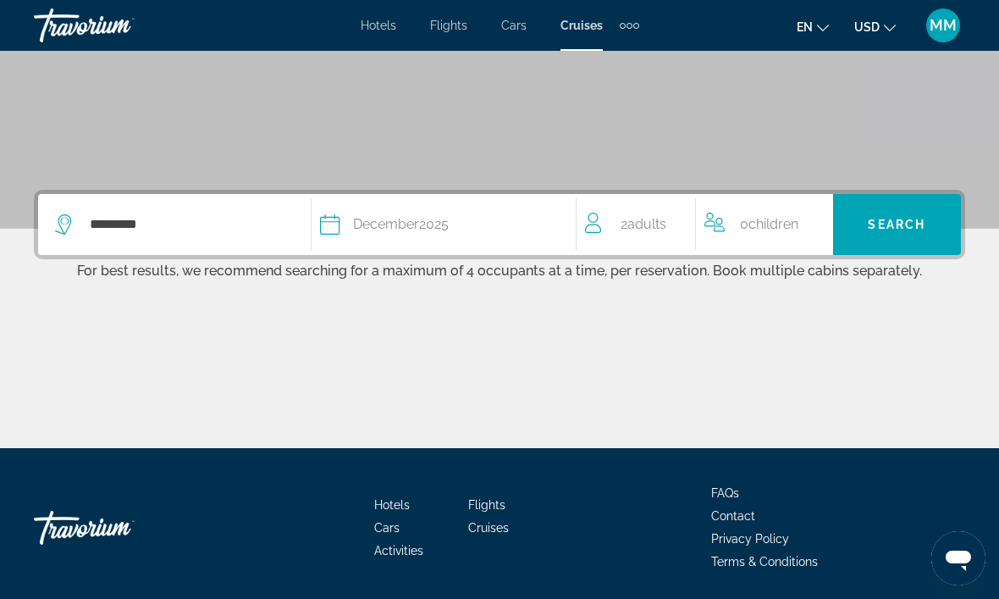
click at [895, 228] on span "Search" at bounding box center [897, 225] width 58 height 14
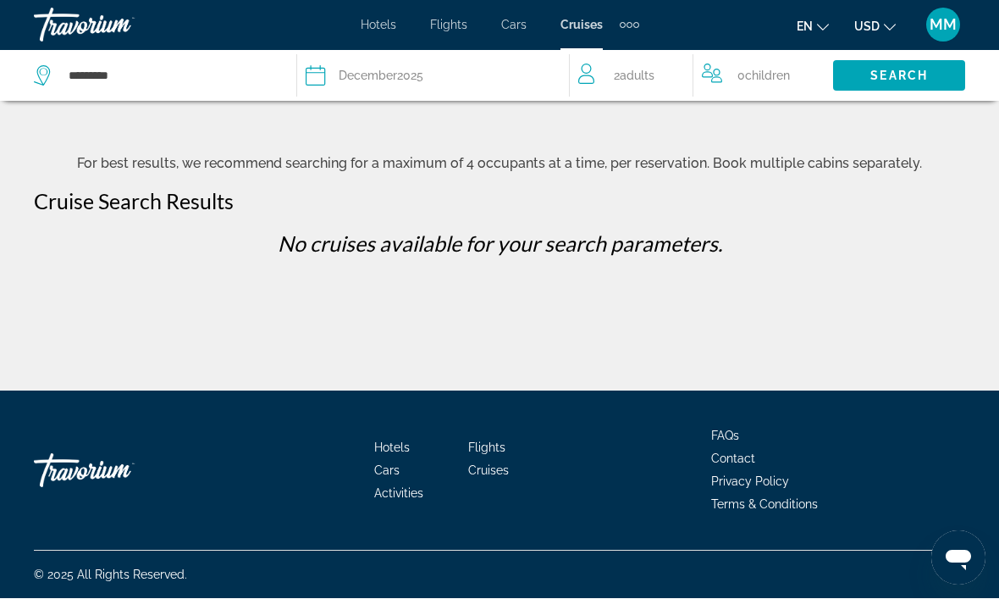
click at [580, 25] on span "Cruises" at bounding box center [582, 26] width 42 height 14
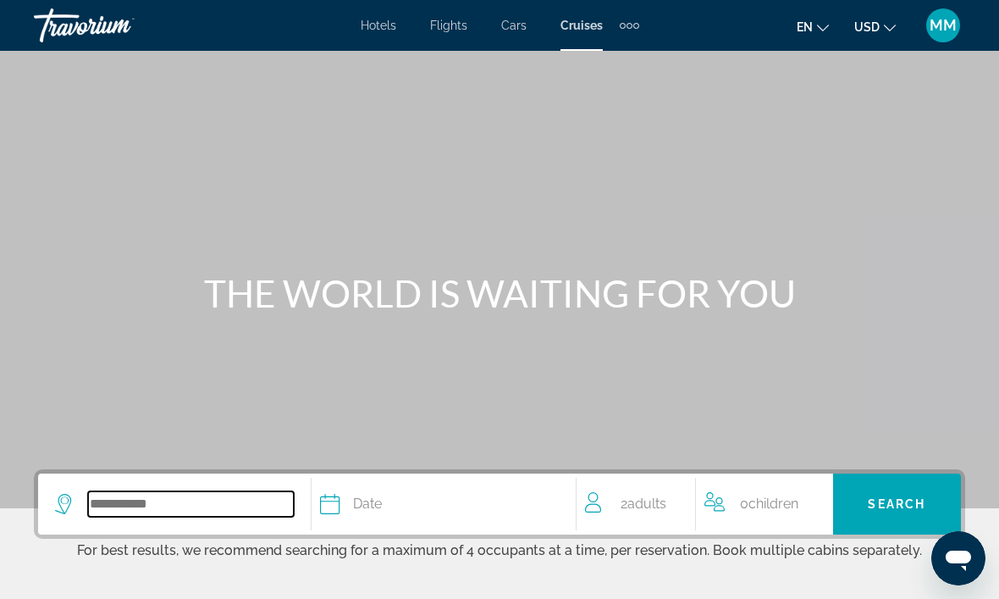
click at [230, 503] on input "Search widget" at bounding box center [191, 503] width 206 height 25
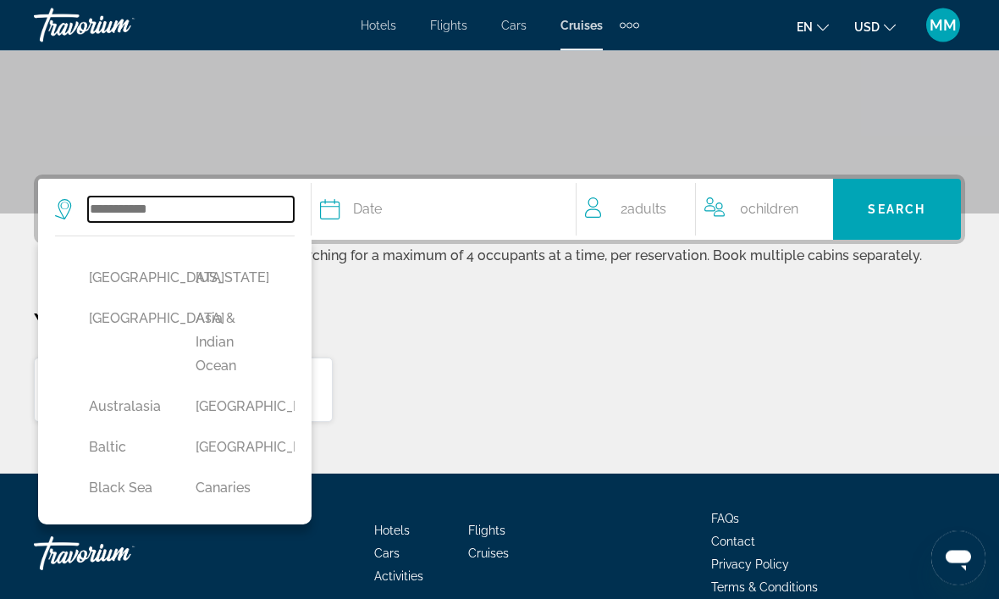
scroll to position [318, 0]
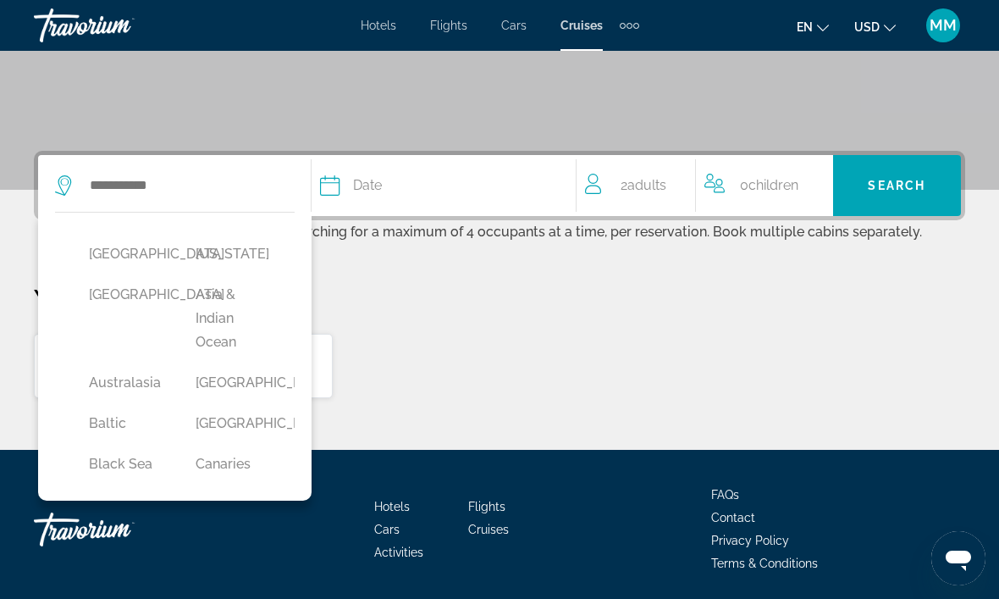
click at [235, 261] on button "[US_STATE]" at bounding box center [232, 254] width 90 height 32
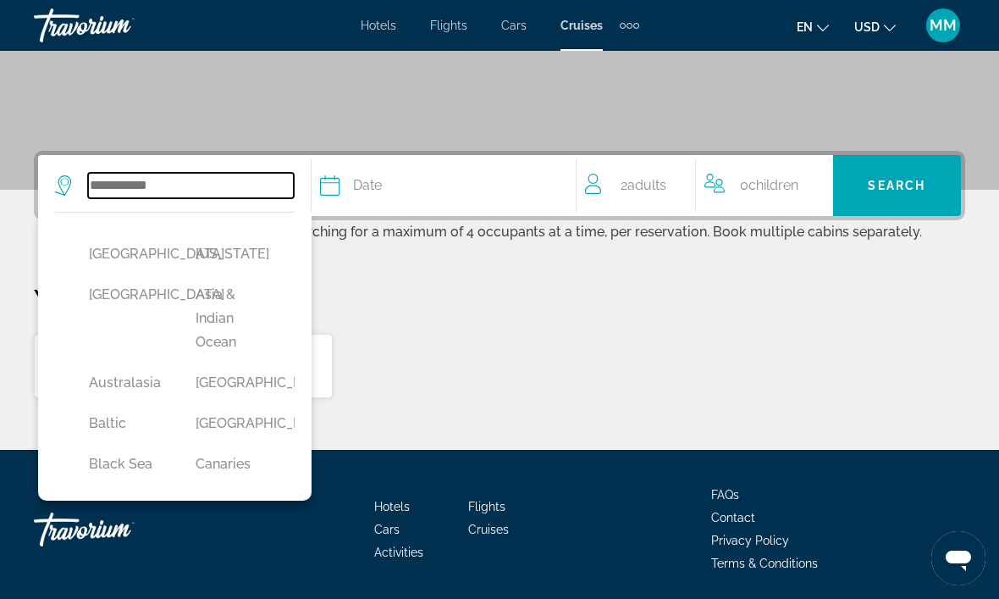
type input "******"
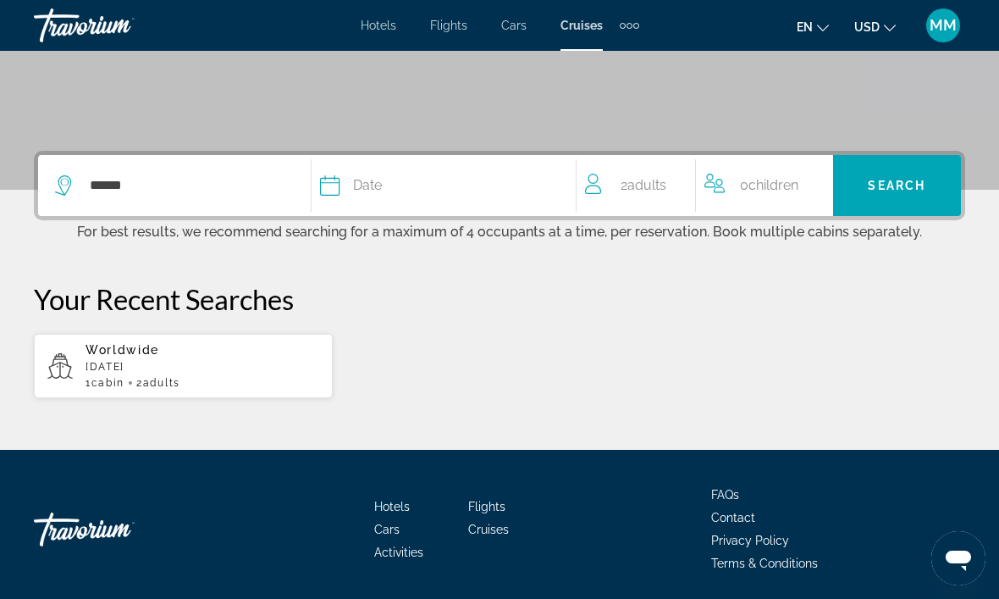
click at [402, 185] on div "Date" at bounding box center [439, 186] width 239 height 24
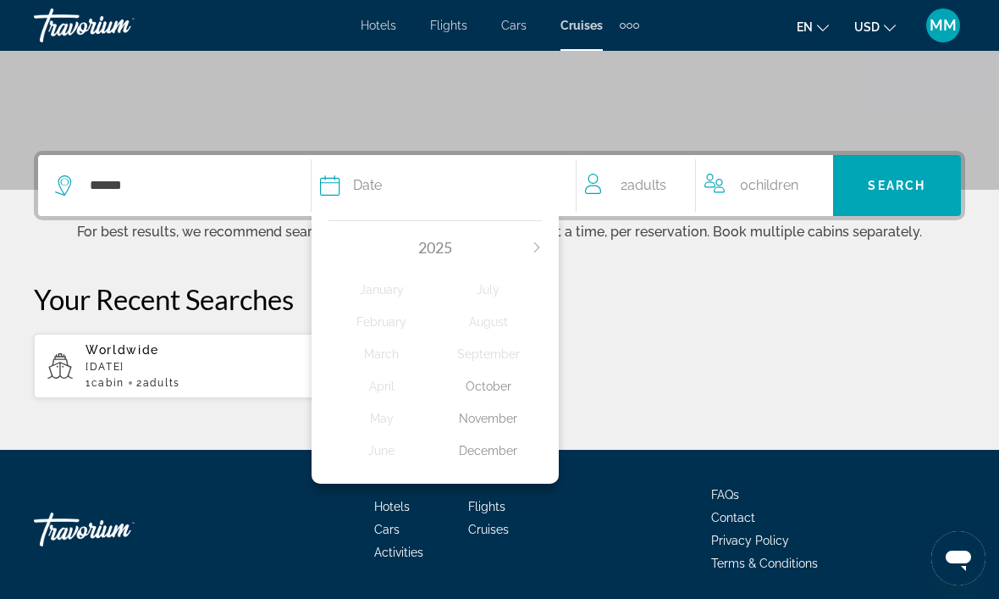
click at [503, 443] on div "December" at bounding box center [488, 450] width 107 height 30
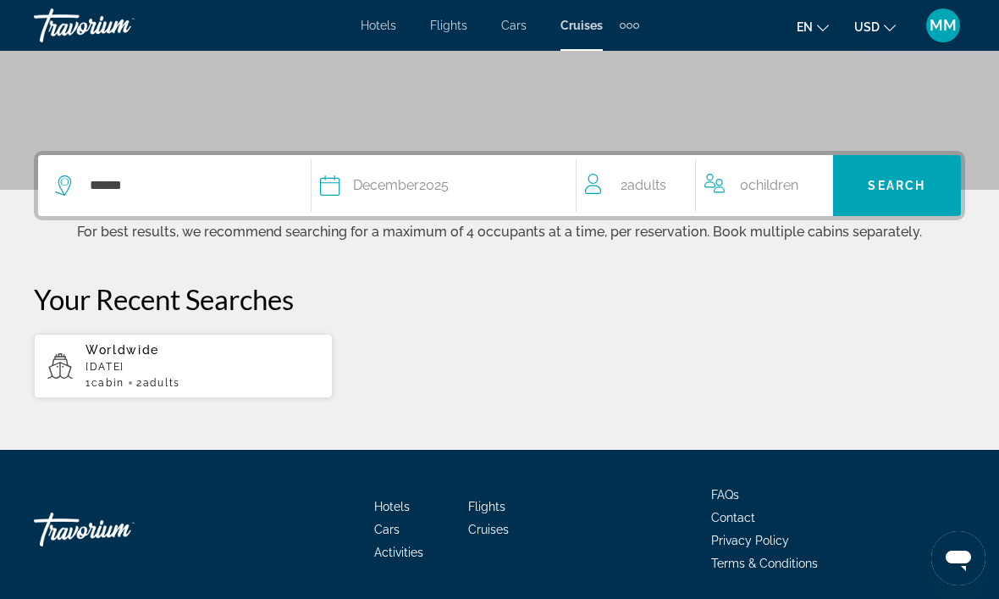
click at [457, 187] on div "Date [DATE]" at bounding box center [439, 186] width 239 height 24
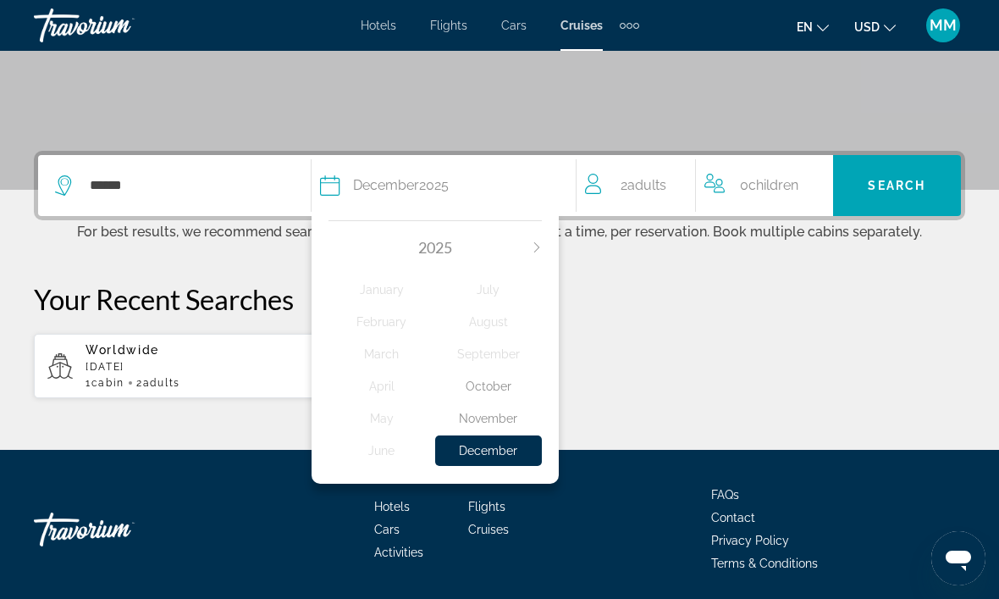
click at [516, 446] on div "December" at bounding box center [488, 450] width 107 height 30
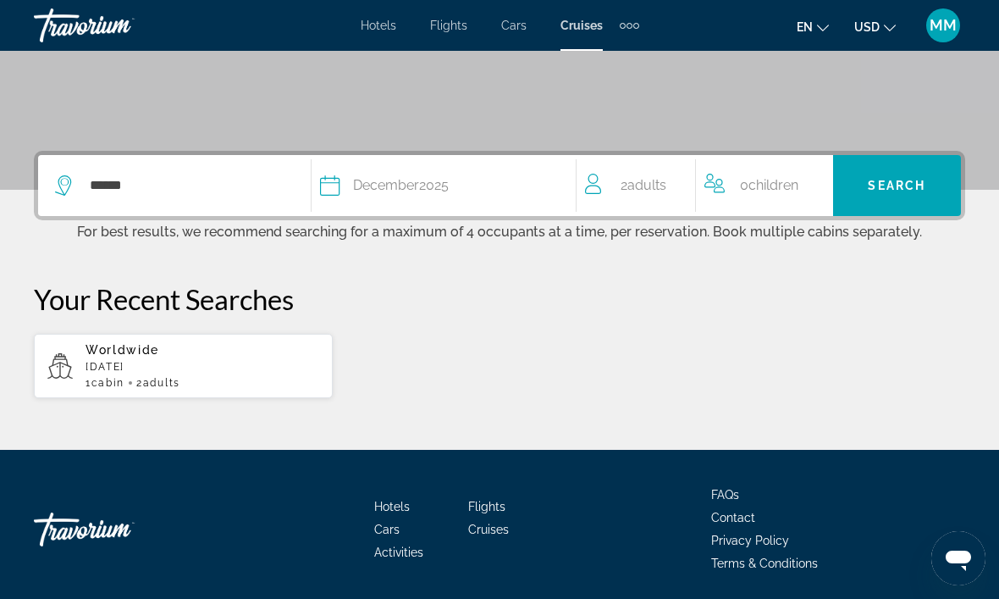
click at [885, 186] on span "Search" at bounding box center [897, 186] width 58 height 14
